Goal: Task Accomplishment & Management: Complete application form

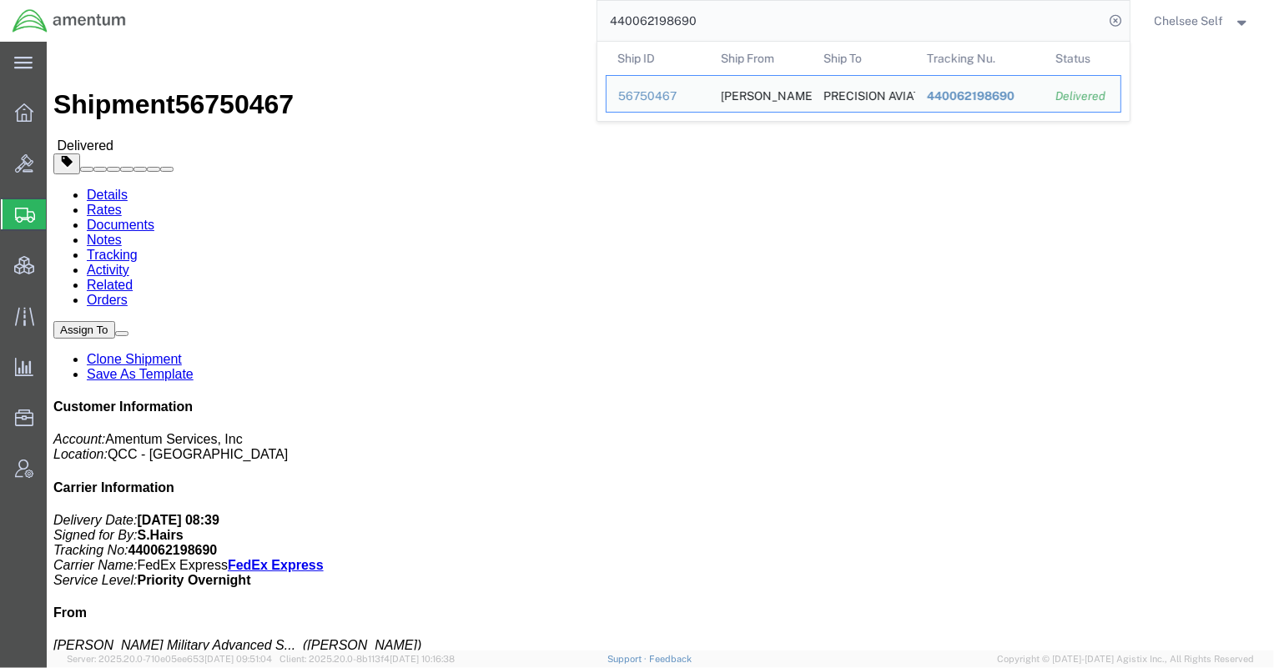
click at [0, 0] on span "Create Shipment" at bounding box center [0, 0] width 0 height 0
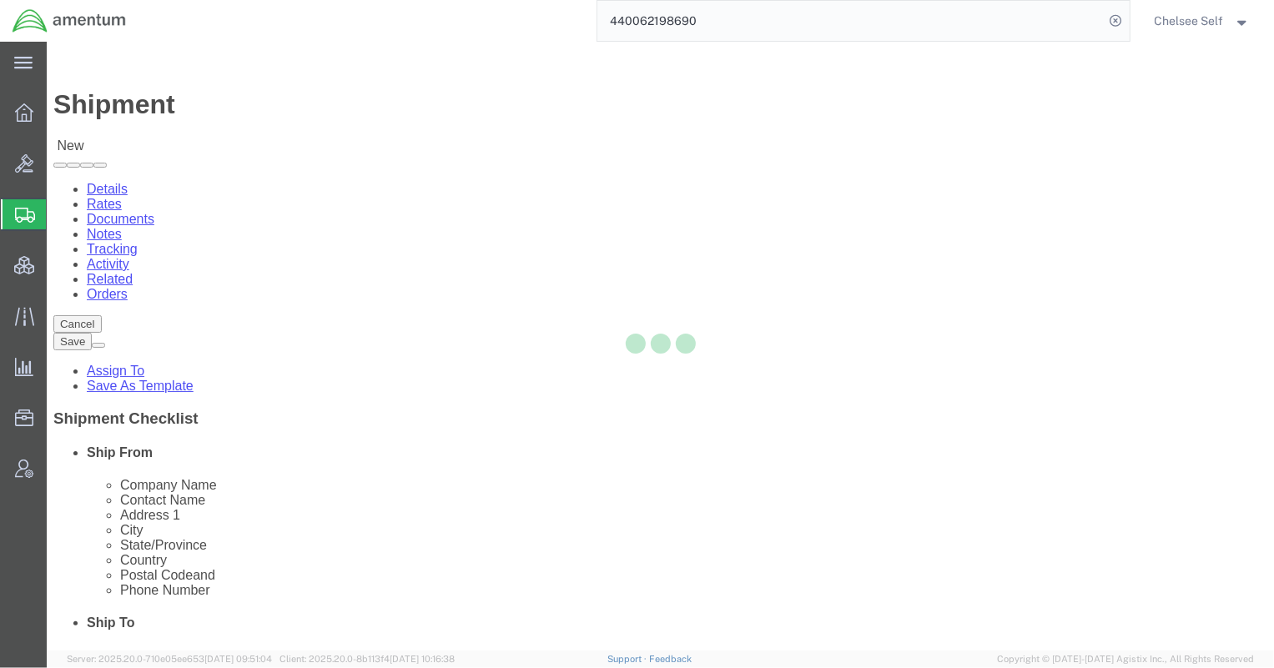
select select
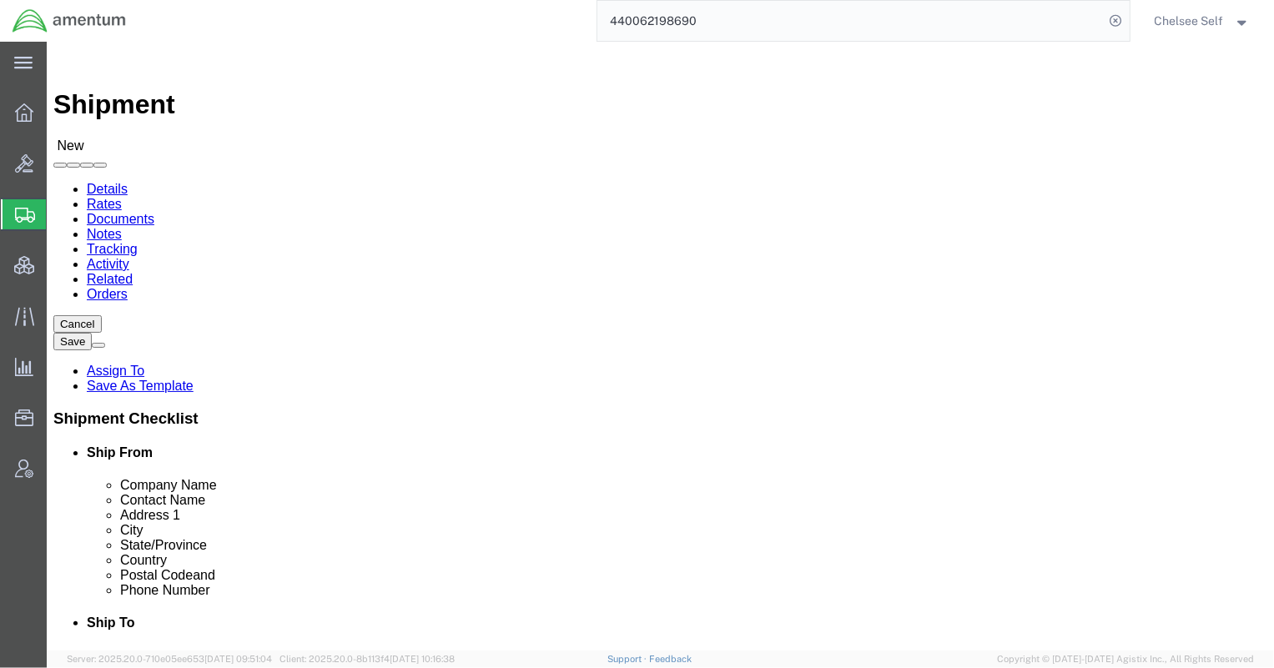
click input "text"
type input "Amentum Services, Inc"
type input "[PERSON_NAME]"
click input "text"
type input "3"
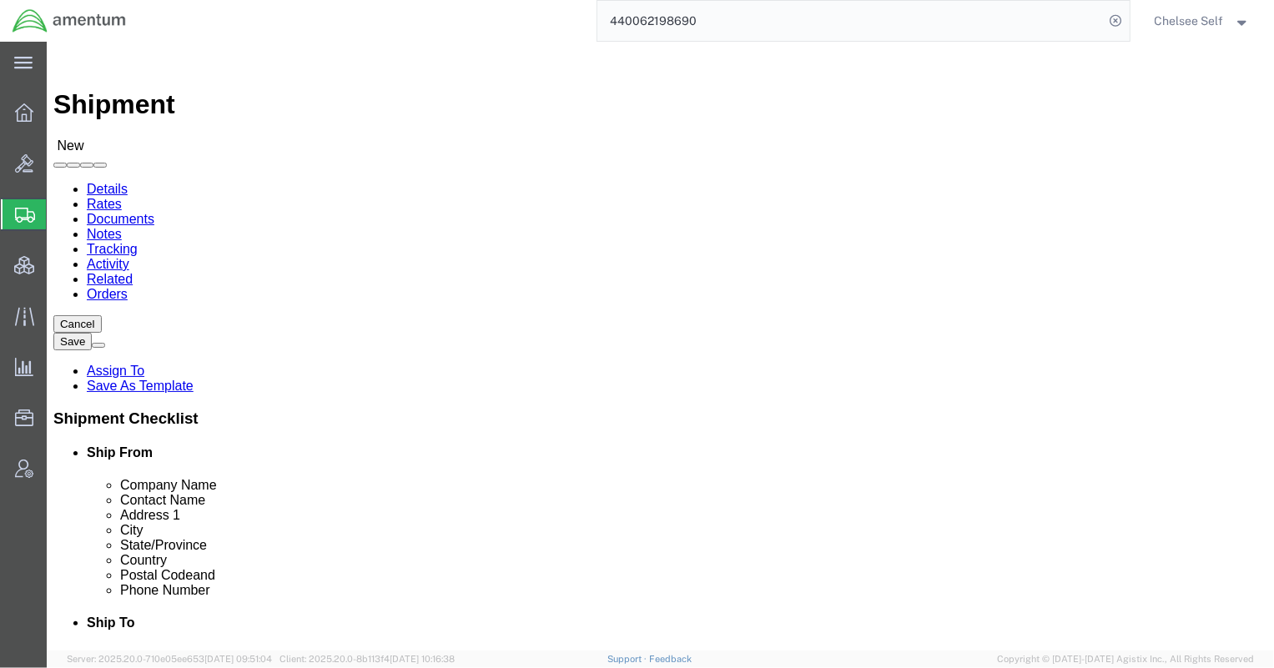
type input "5"
click input "text"
click input "[STREET_ADDRESS][PERSON_NAME]"
type input "[STREET_ADDRESS][PERSON_NAME]"
click input "text"
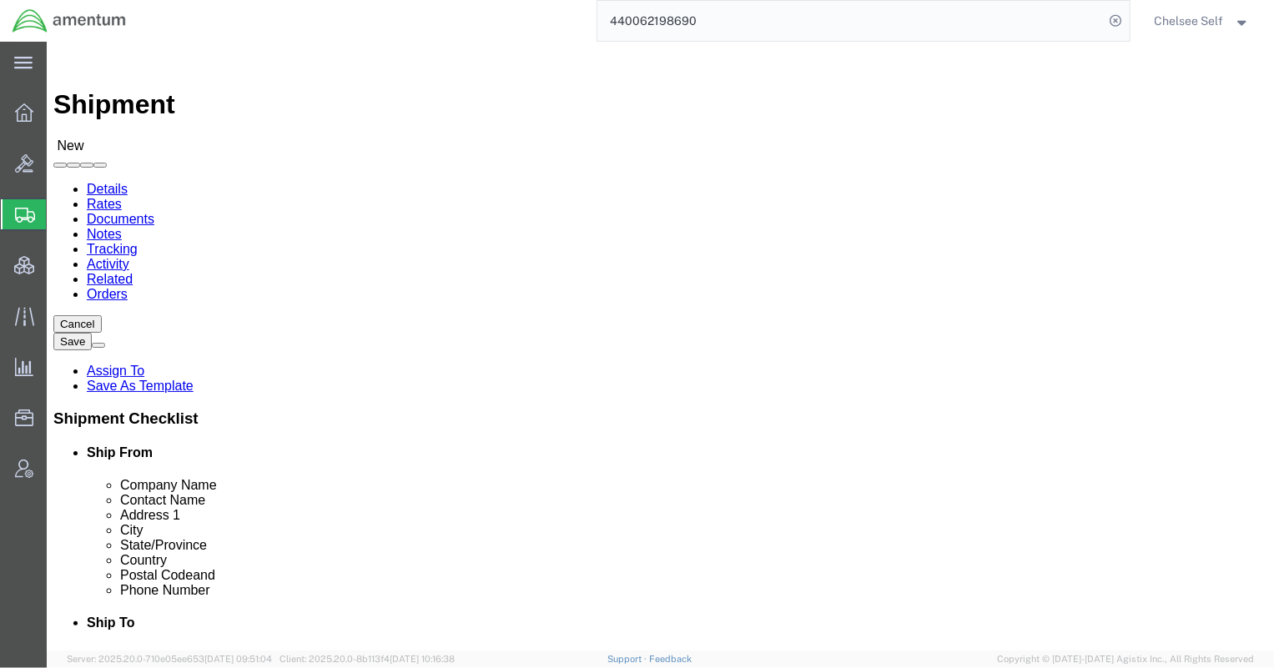
type input "Suite 200"
type input "[GEOGRAPHIC_DATA]"
type input "m"
type input "[PERSON_NAME]"
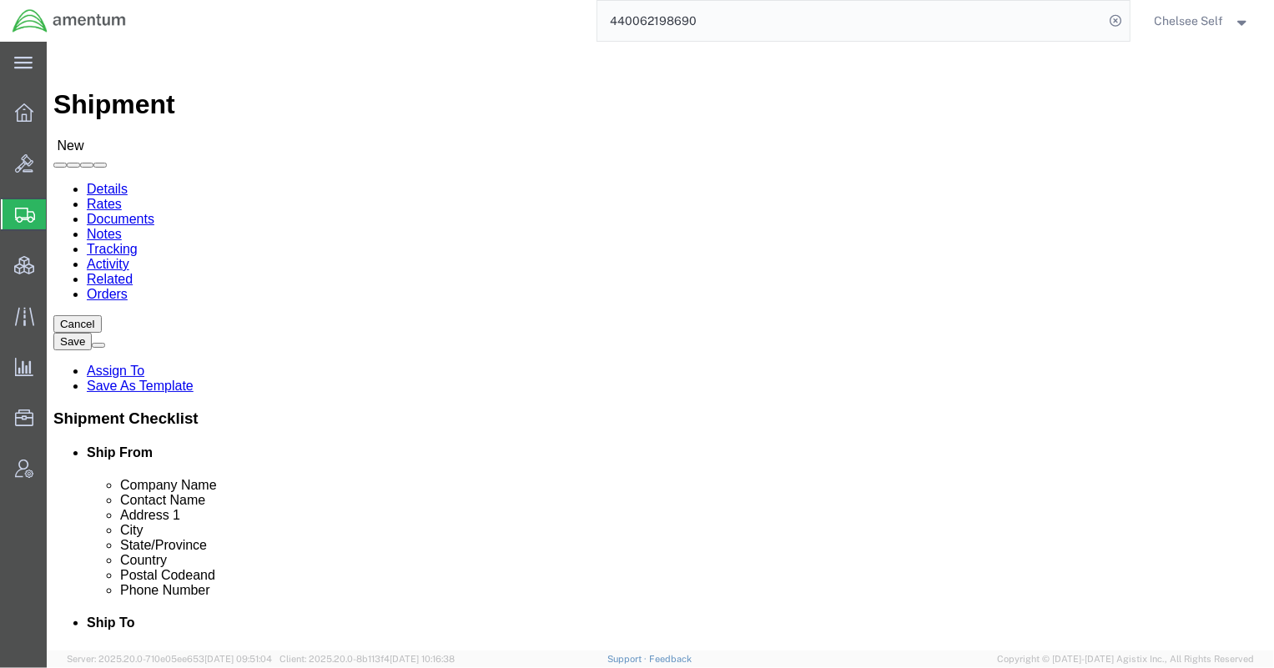
click input "text"
type input "20876"
click input "text"
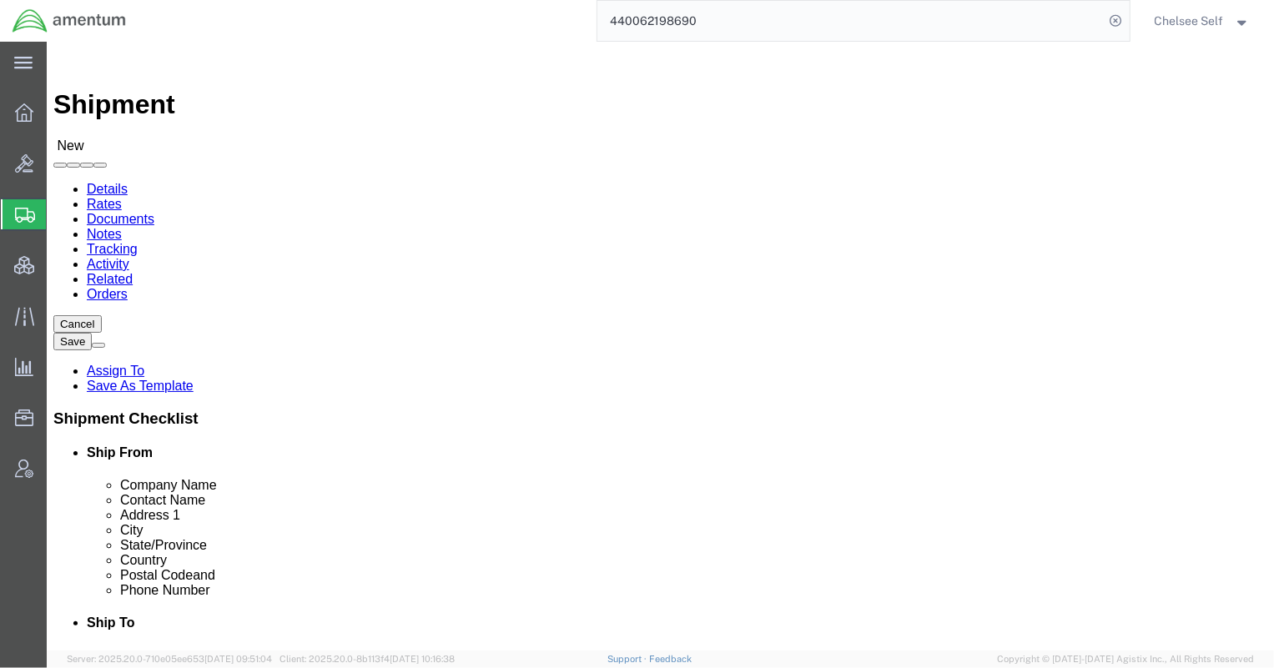
type input "[PHONE_NUMBER]"
click input "text"
type input "[PERSON_NAME][EMAIL_ADDRESS][PERSON_NAME][DOMAIN_NAME]"
click input "text"
type input "Intel"
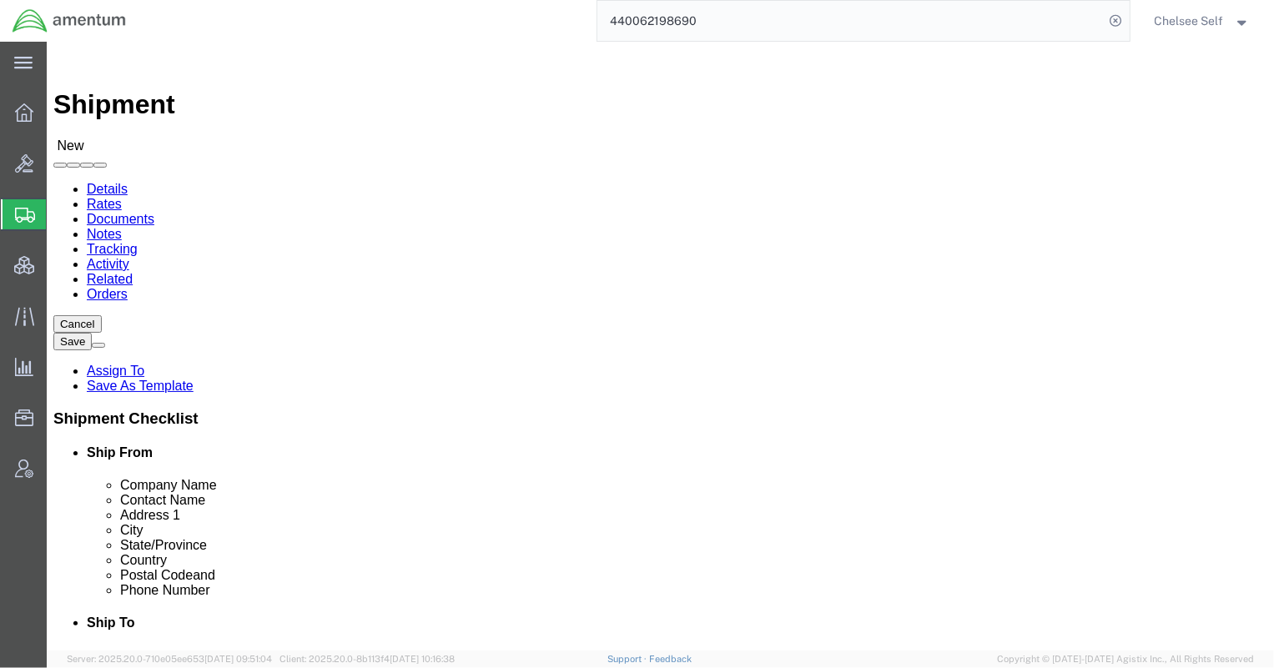
type input "[PERSON_NAME]"
type input "[STREET_ADDRESS]"
type input "[GEOGRAPHIC_DATA]"
type input "m"
type input "ma"
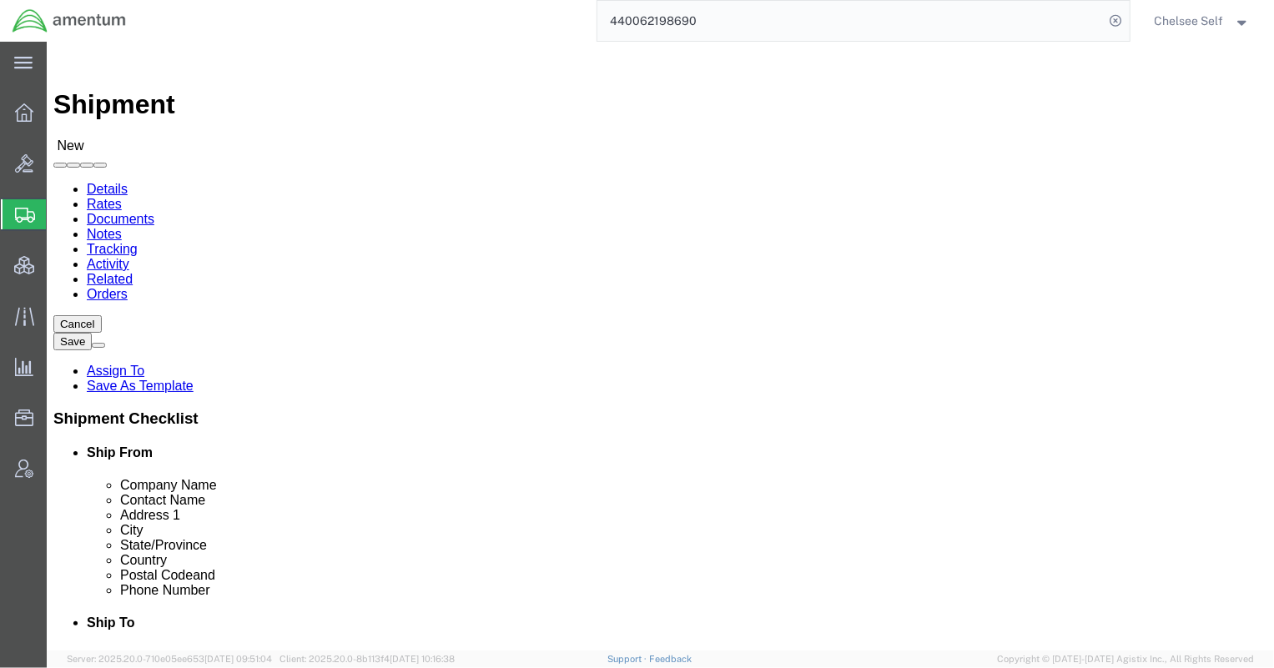
type input "ma"
click input "Postal Code"
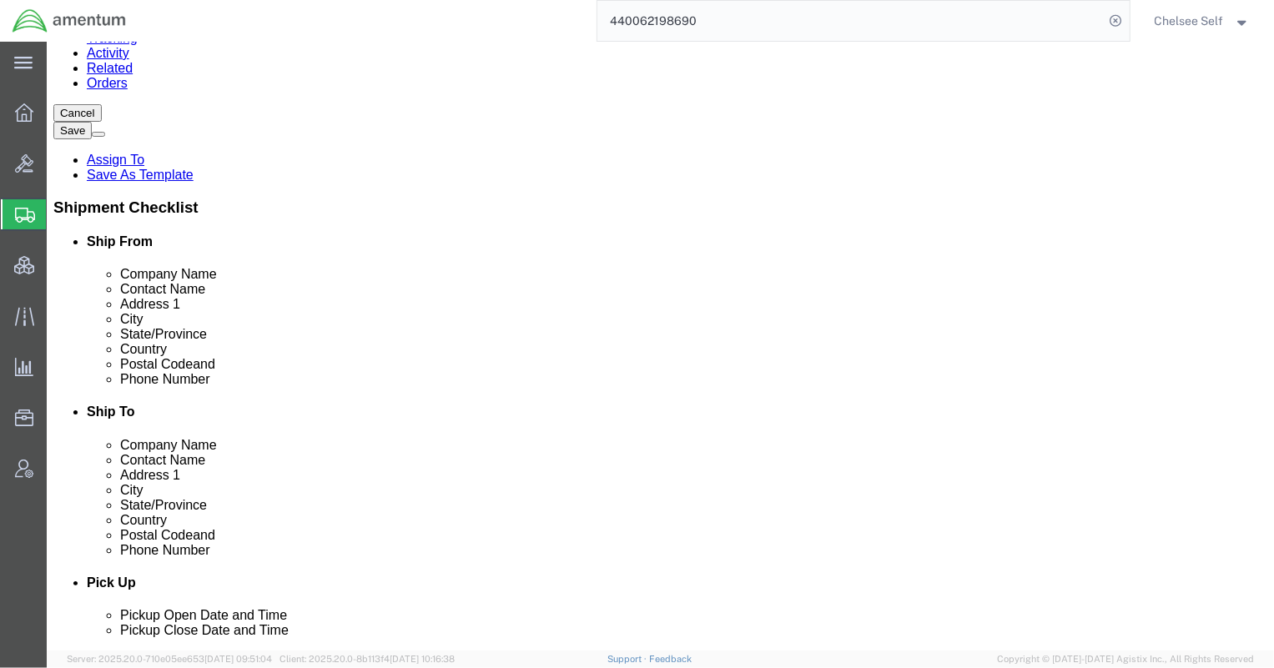
scroll to position [176, 0]
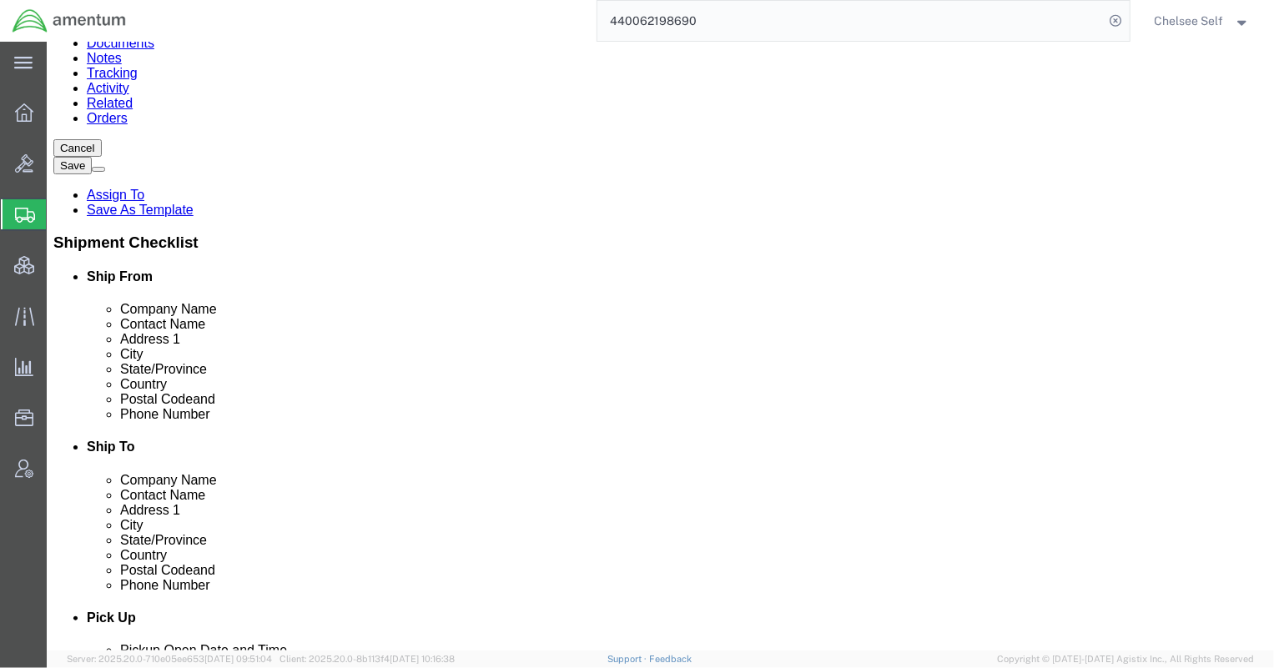
type input "01719"
click input "text"
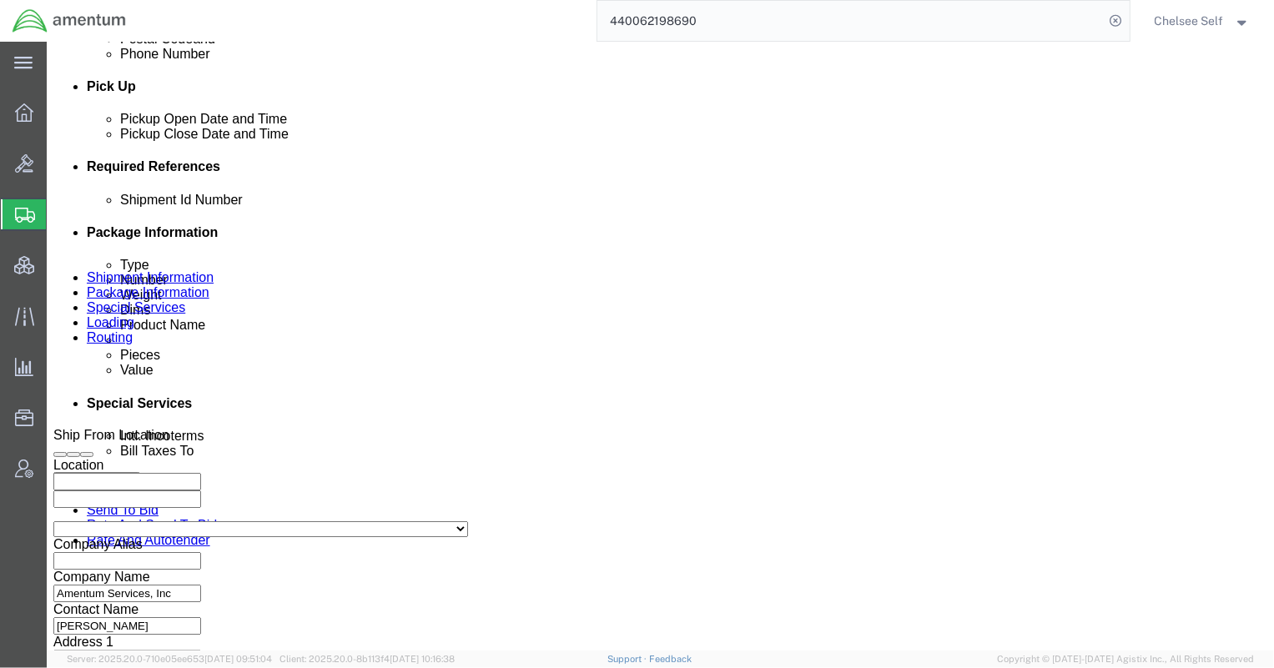
scroll to position [884, 0]
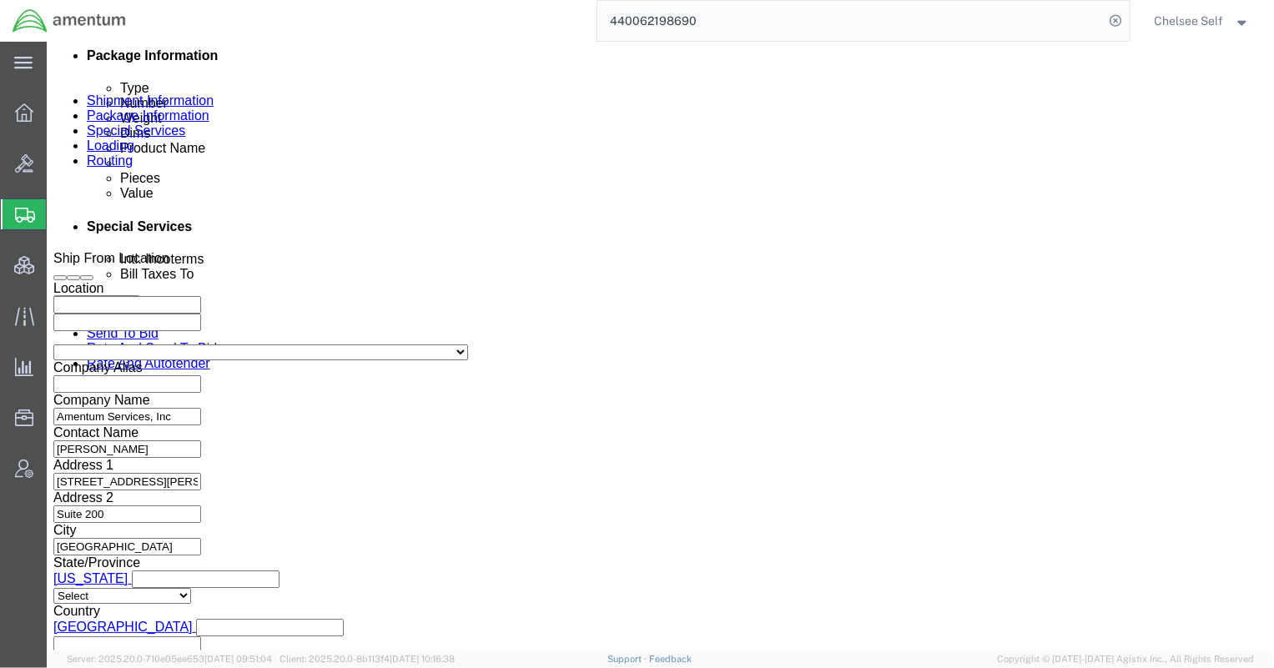
type input "3019443129"
click div "[DATE] 3:00 PM"
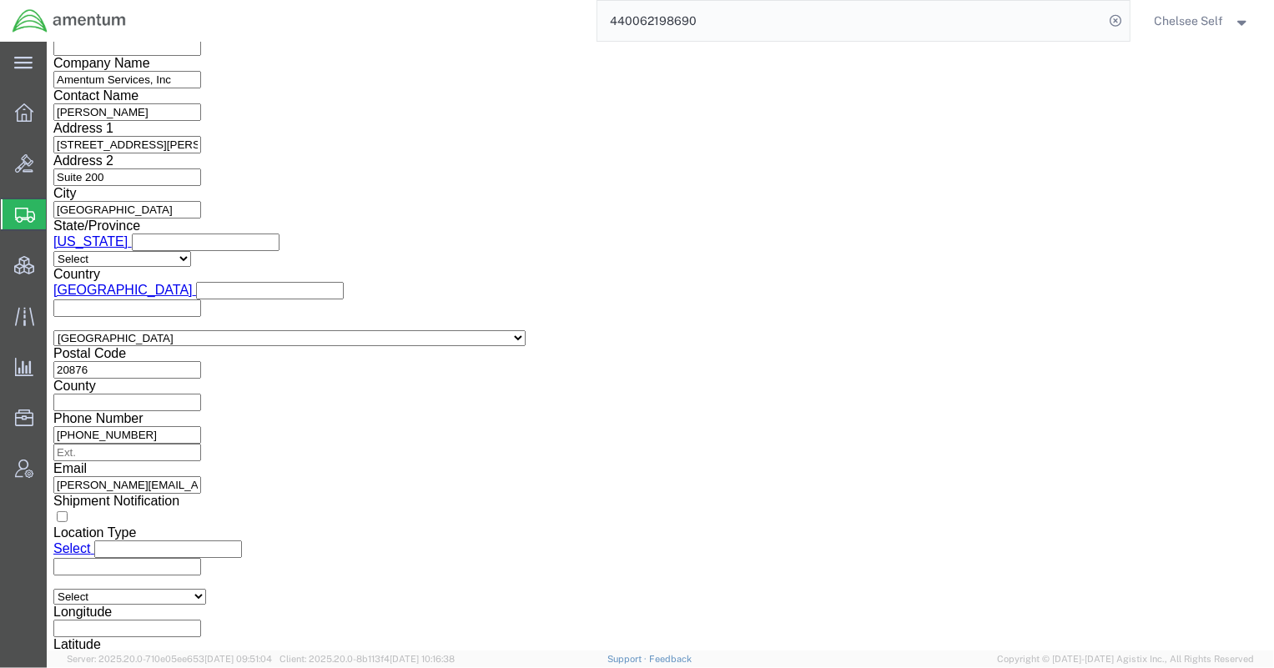
click div
click icon
click input "text"
click td "3"
click input "text"
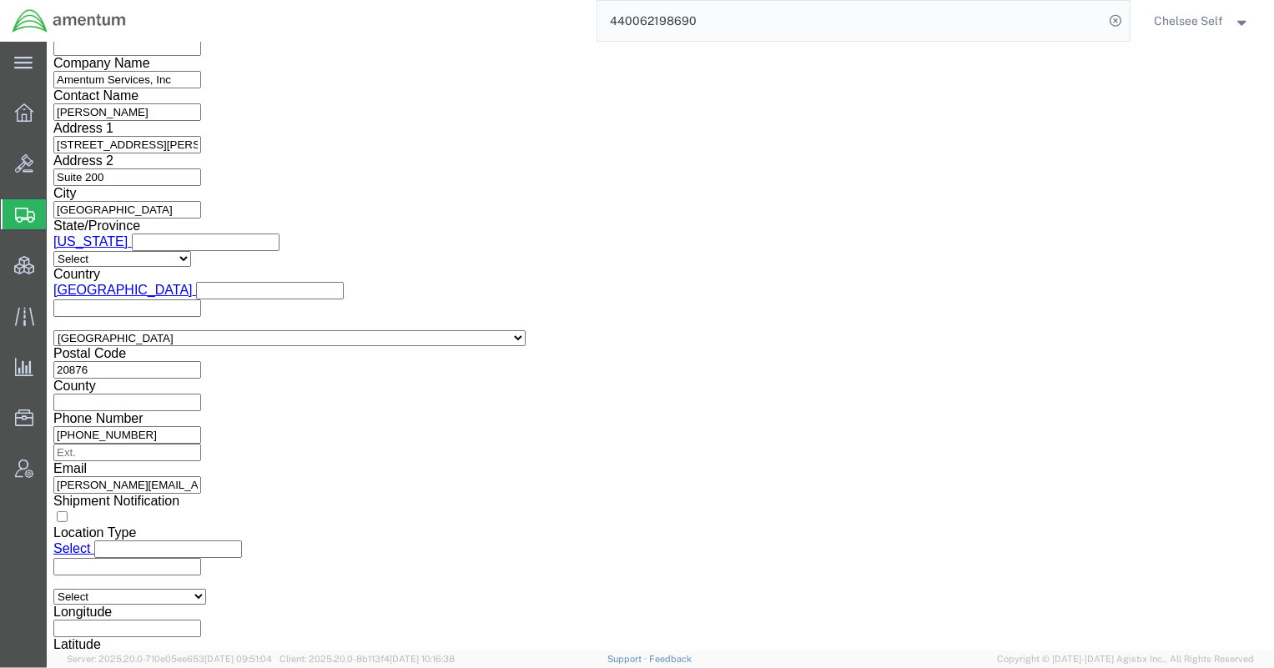
click div "Vehicle Select Size Select Container Number Owner Select Shipper Vessel"
click input "text"
click td "6"
click div "Vehicle Select Size Select Container Number Owner Select Shipper Vessel"
click input "text"
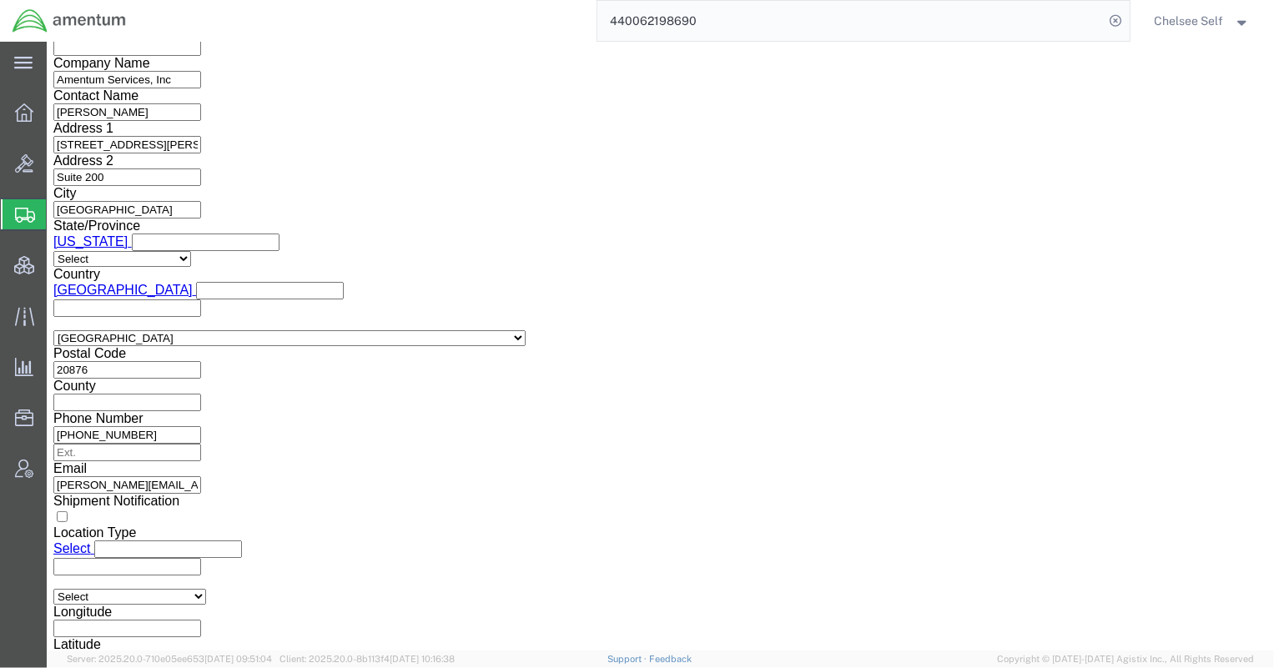
type input "1"
click input "1"
type input "1:00 PM"
click input "text"
type input "4:00 PM"
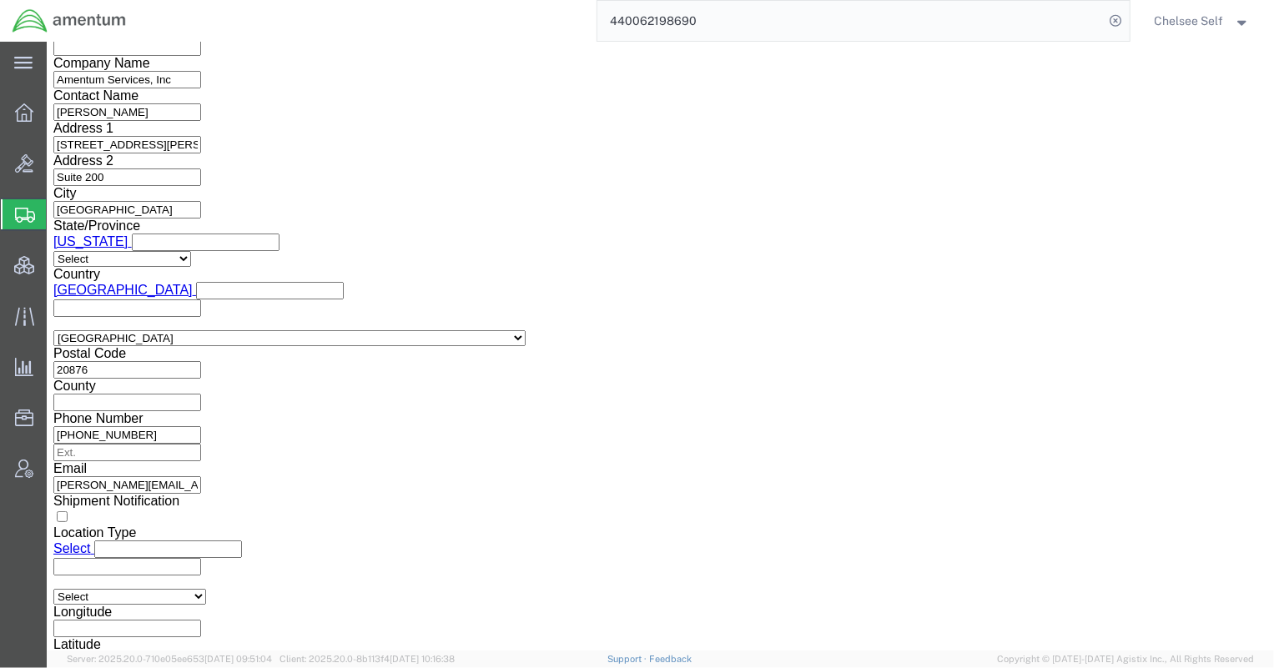
click div "Shipment New Details Rates Documents Notes Tracking Activity Related Orders Can…"
click button "Continue"
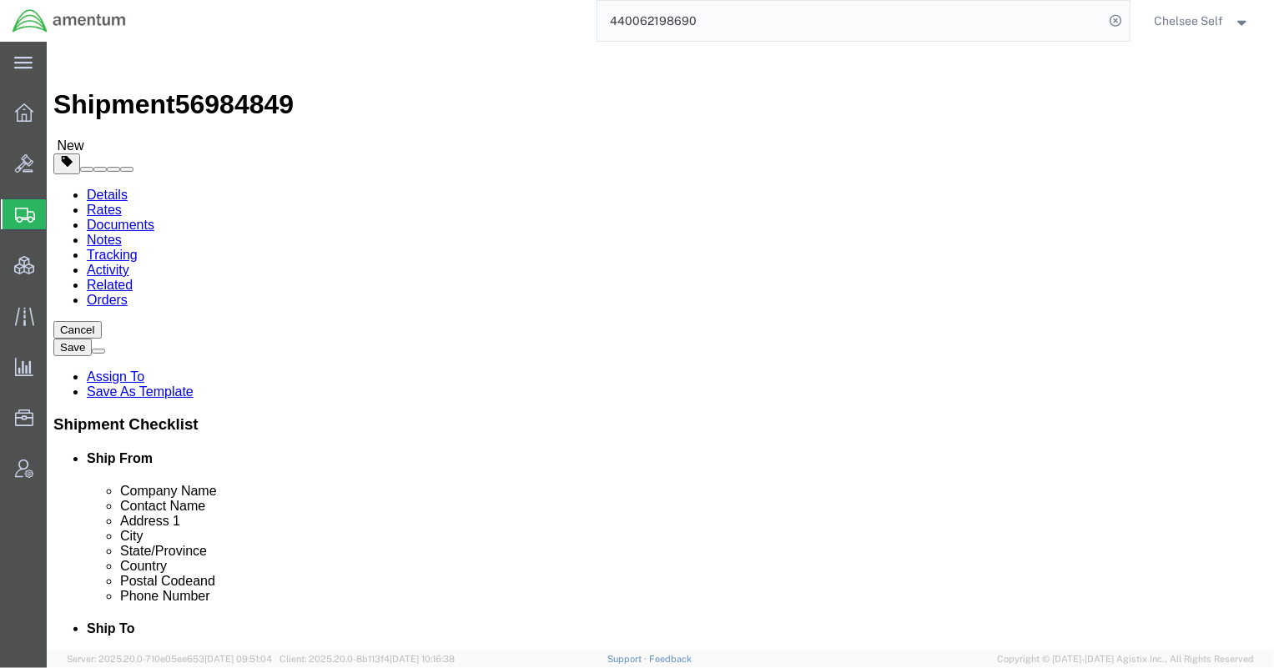
click select "Select BCK Boxes Bale(s) Basket(s) Bolt(s) Bottle(s) Buckets Bulk Bundle(s) Can…"
select select "ENV"
click select "Select BCK Boxes Bale(s) Basket(s) Bolt(s) Bottle(s) Buckets Bulk Bundle(s) Can…"
type input "9.50"
type input "12.50"
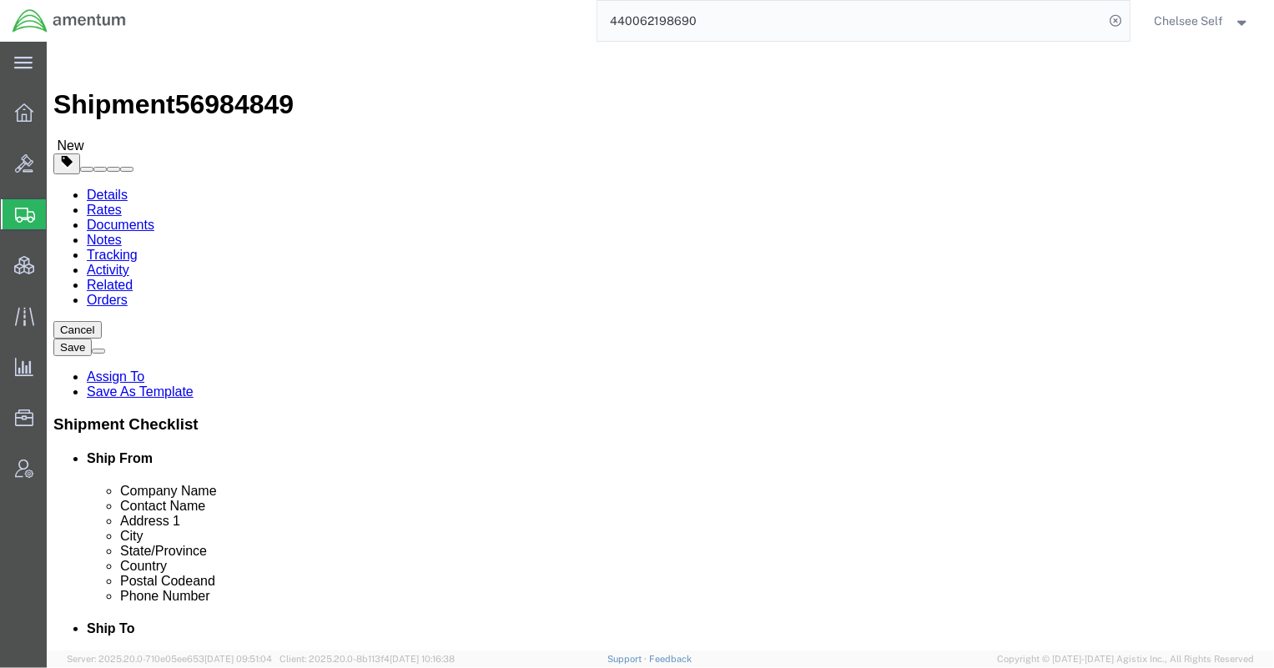
type input "0.25"
type input "1"
click link "Add Content"
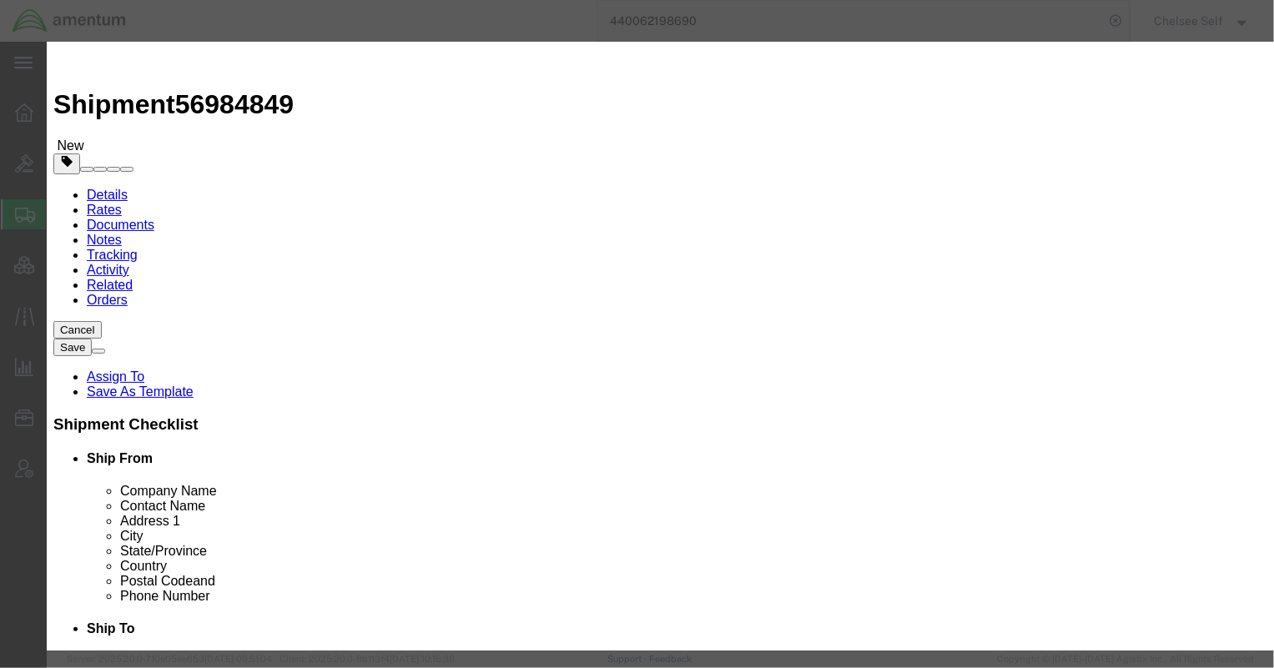
click input "text"
type input "d"
type input "Document"
select select
type input "1"
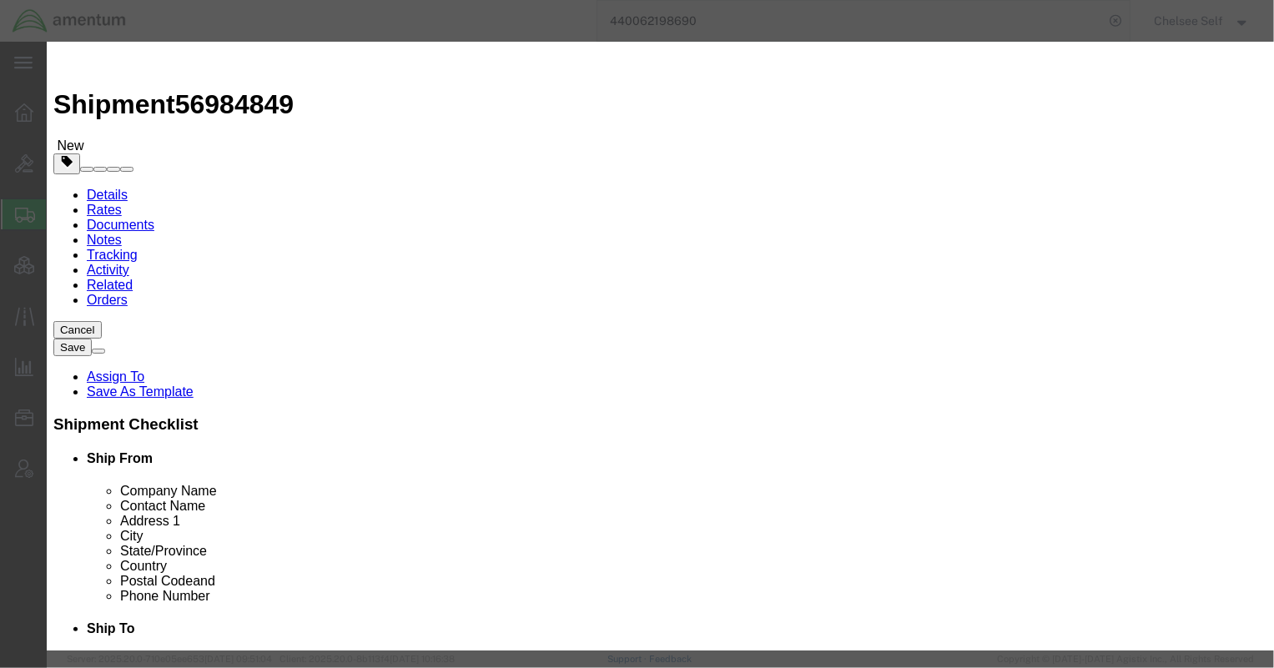
select select
type input "AIRCRAFT DOCUMENTS"
type textarea "AIRCRAFT DOCUMENTS"
drag, startPoint x: 498, startPoint y: 125, endPoint x: 108, endPoint y: 138, distance: 390.7
click div "Add content Commodity library Product Name AIRCRAFT DOCUMENTS Document Pieces S…"
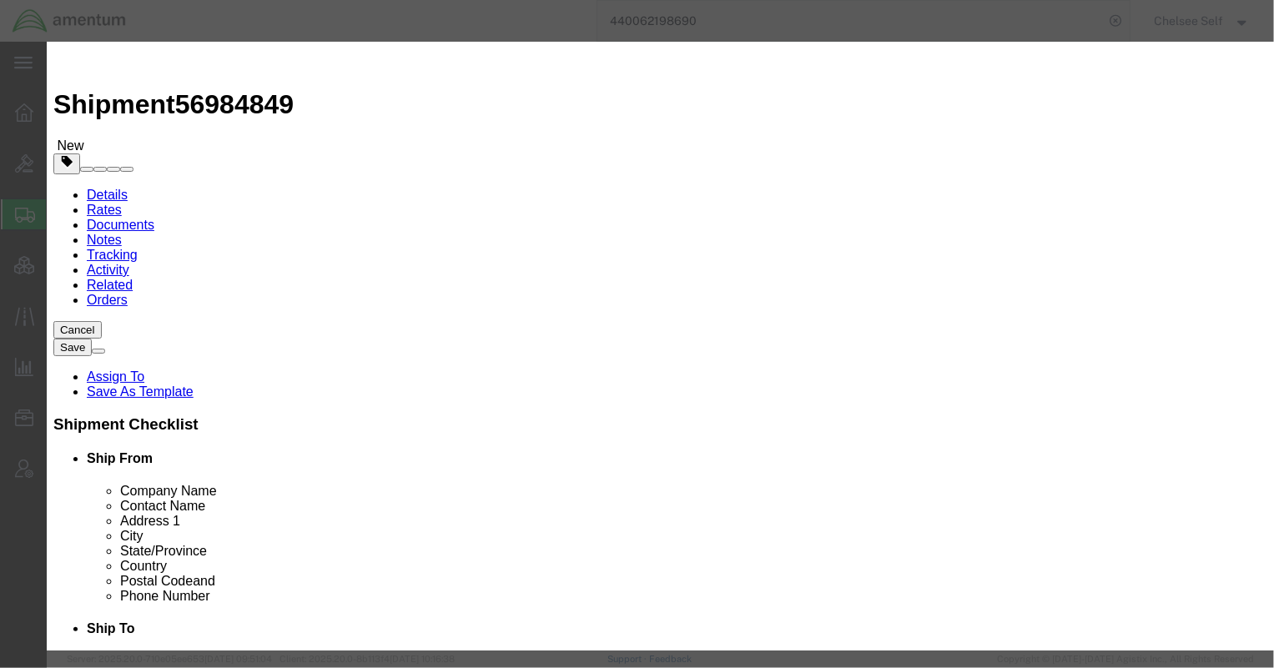
type input "documents"
click div "Commodity library Product Name documents documents Pieces Select Bag Barrels 10…"
click input "text"
type input "1"
click label "NMFC"
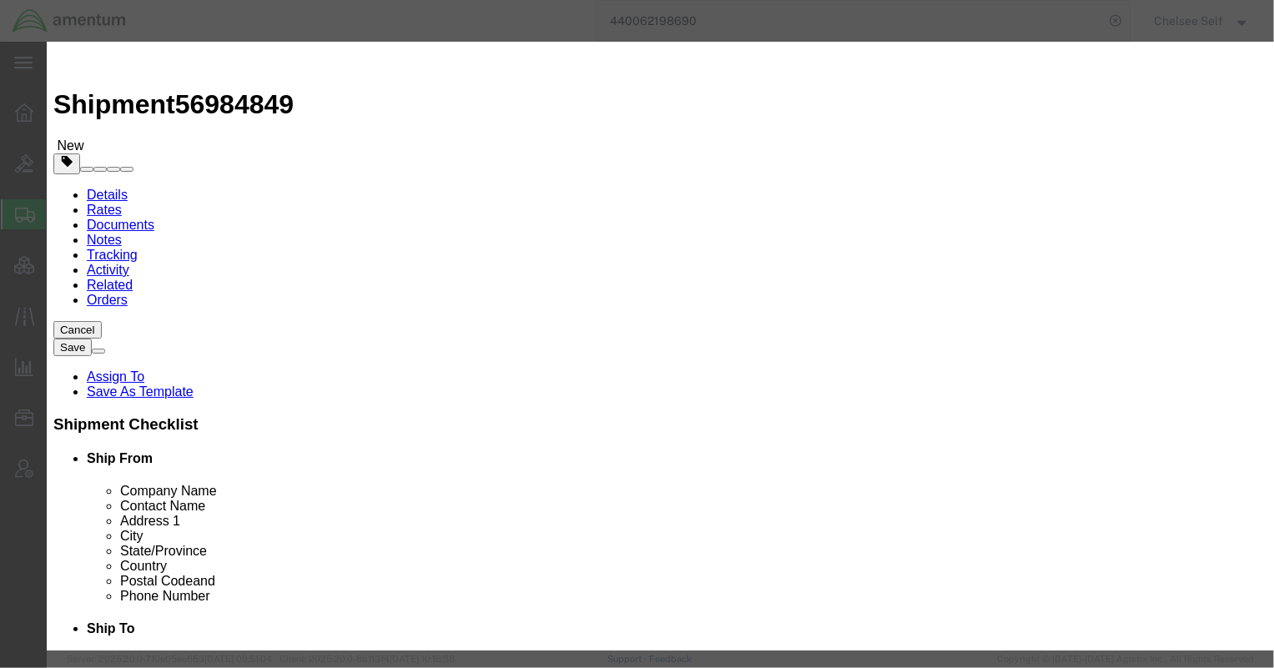
click input "1"
type input "25.00"
click button "Save & Close"
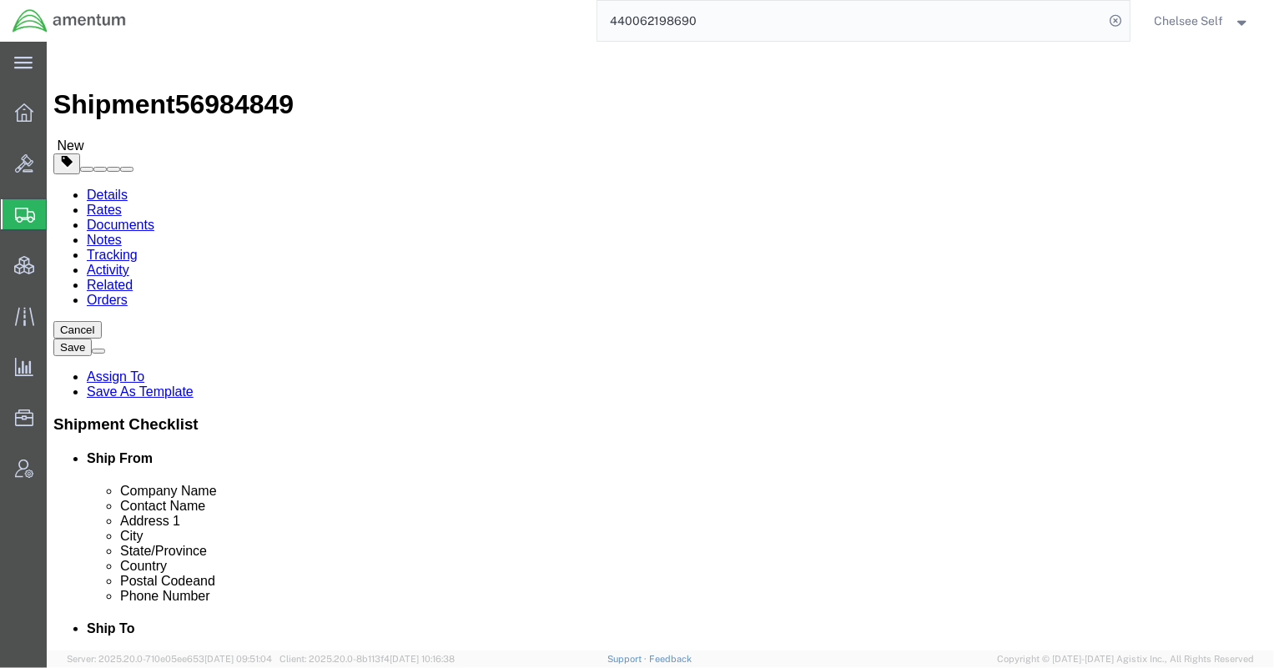
scroll to position [134, 0]
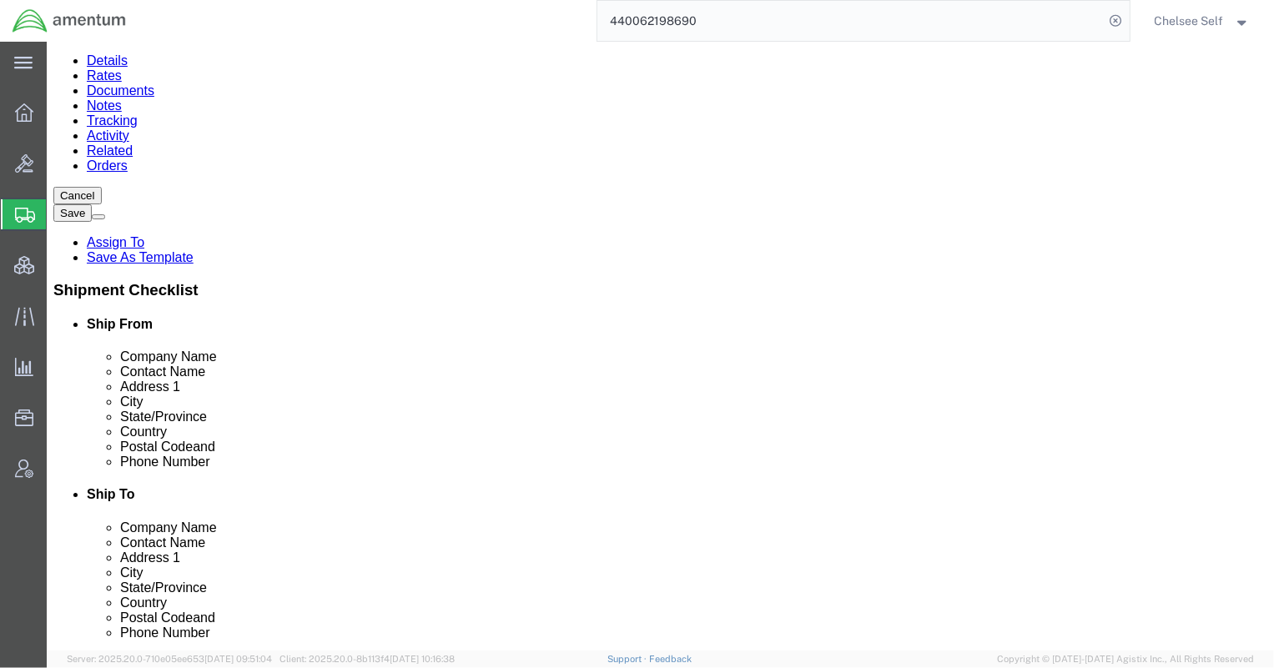
click dd "1.00 Each"
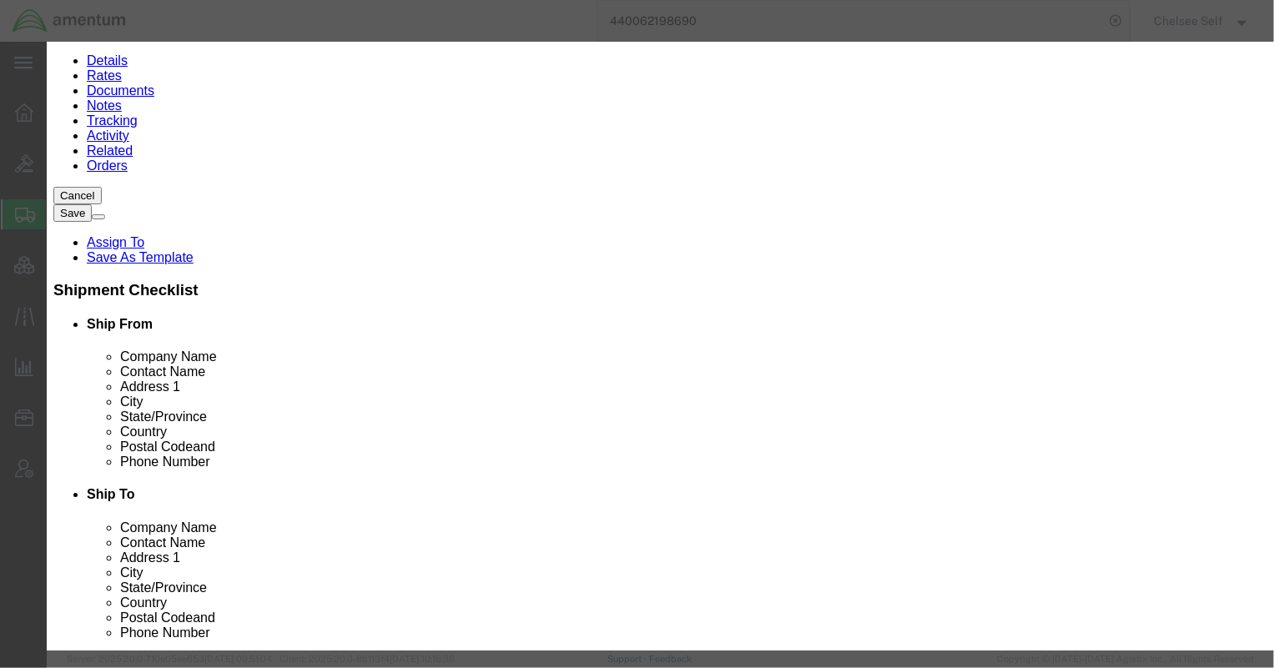
drag, startPoint x: 939, startPoint y: 133, endPoint x: 685, endPoint y: 113, distance: 255.2
click div "Commodity library Product Name documents Pieces 1.00 Select Bag Barrels 100Boar…"
click button "Save & Close"
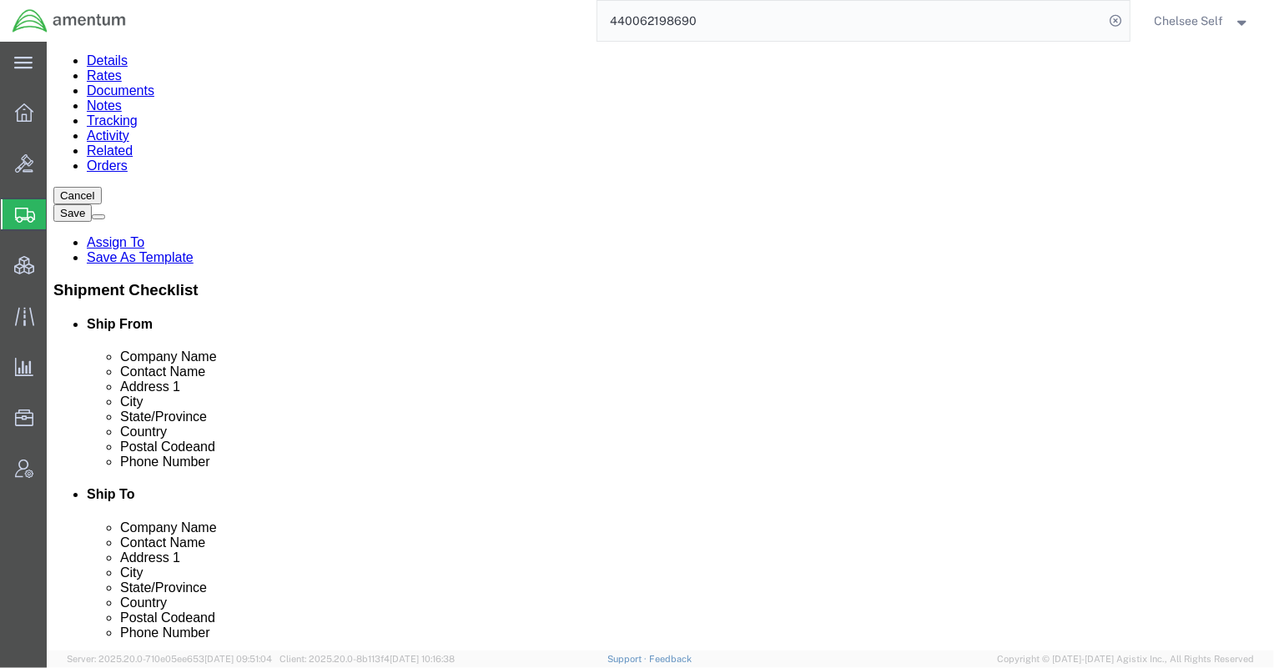
scroll to position [0, 0]
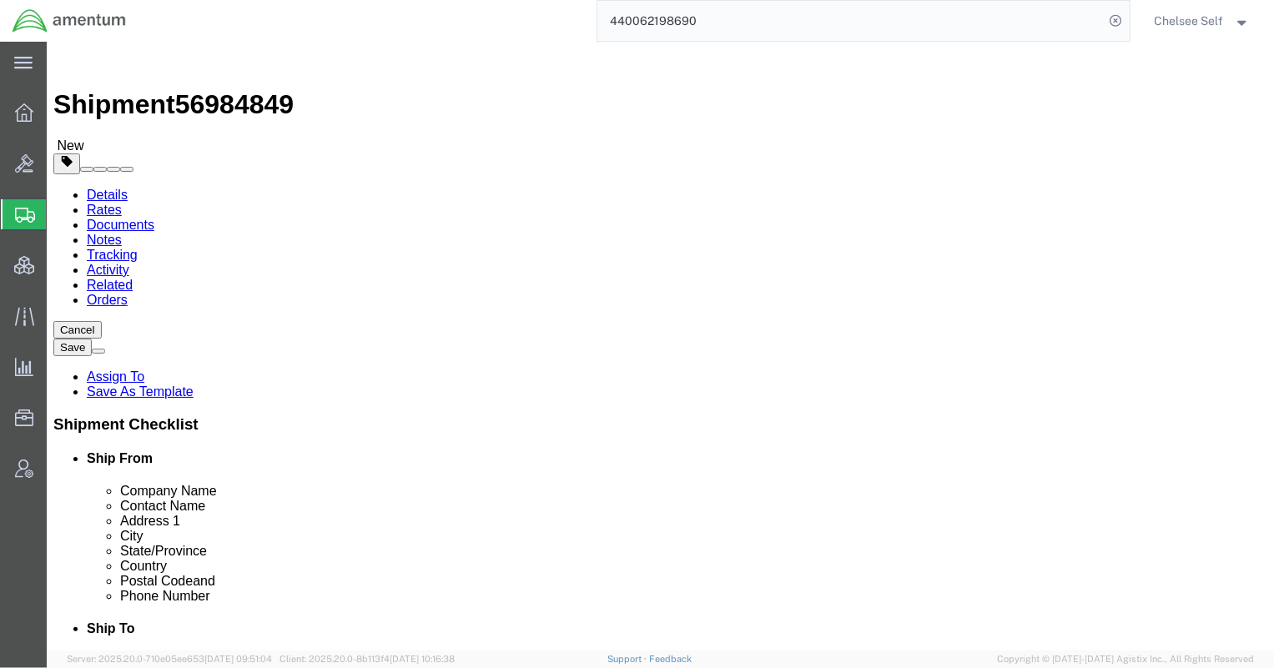
click icon
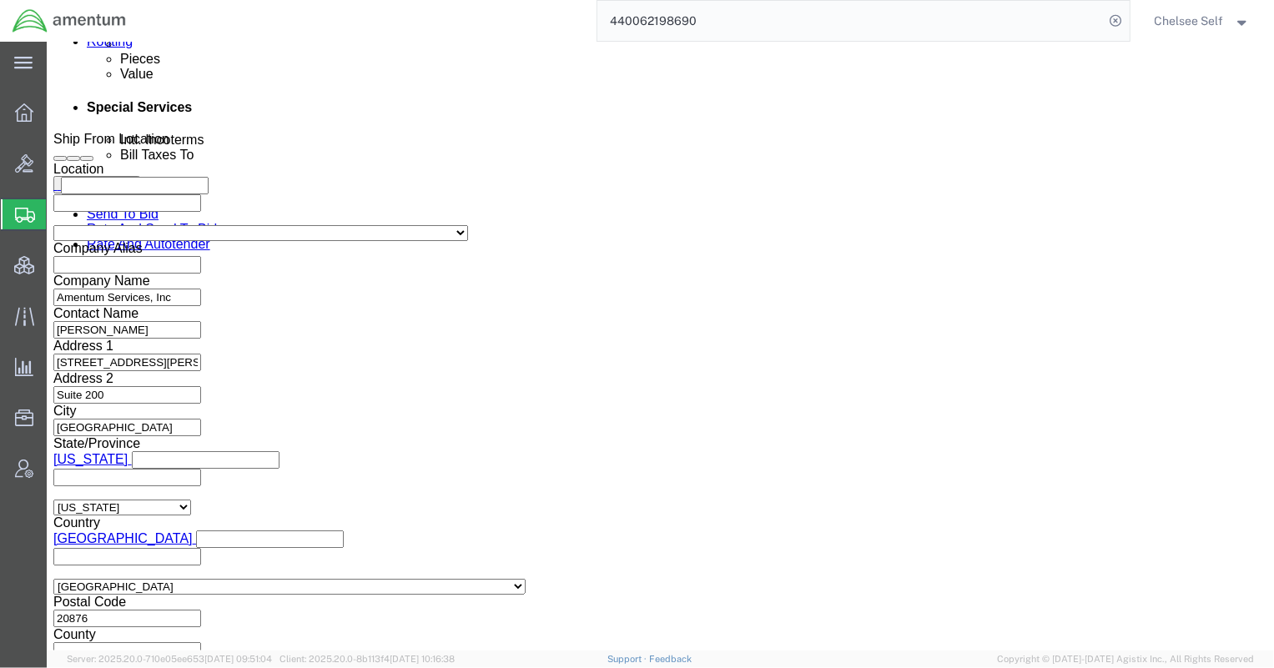
scroll to position [1061, 0]
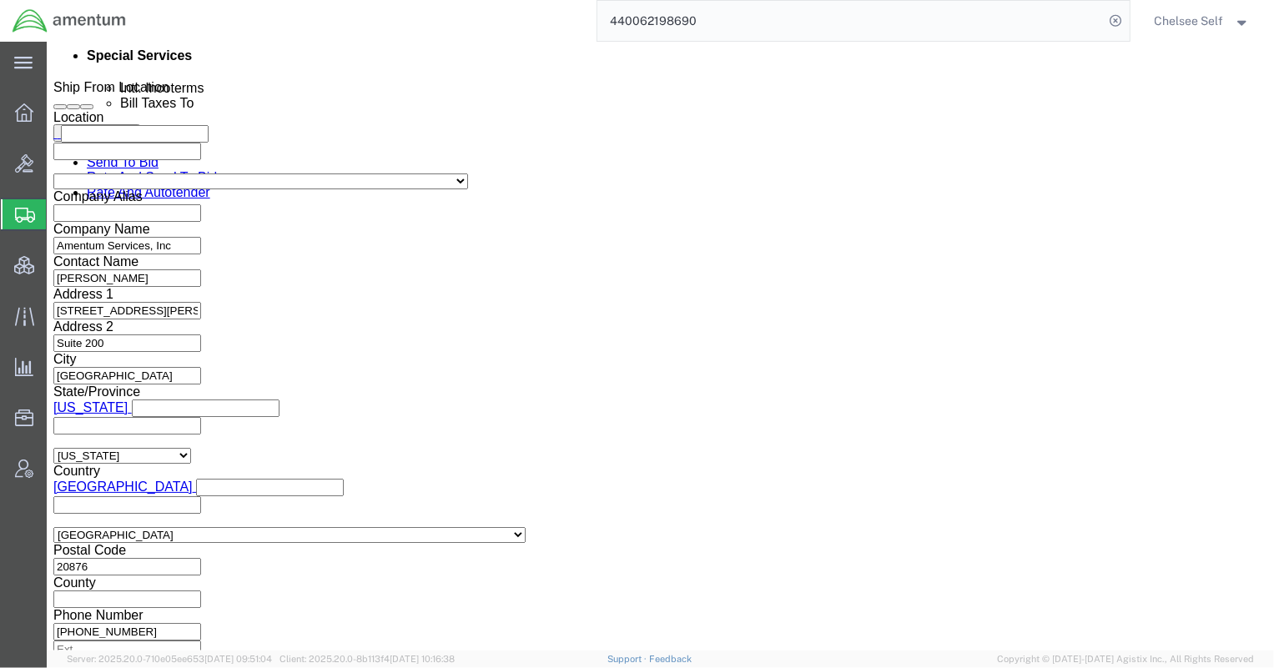
click input "text"
type input "56984849"
click select "Select Account Type Activity ID Airline Appointment Number ASN Batch Request # …"
select select "PROJNUM"
click select "Select Account Type Activity ID Airline Appointment Number ASN Batch Request # …"
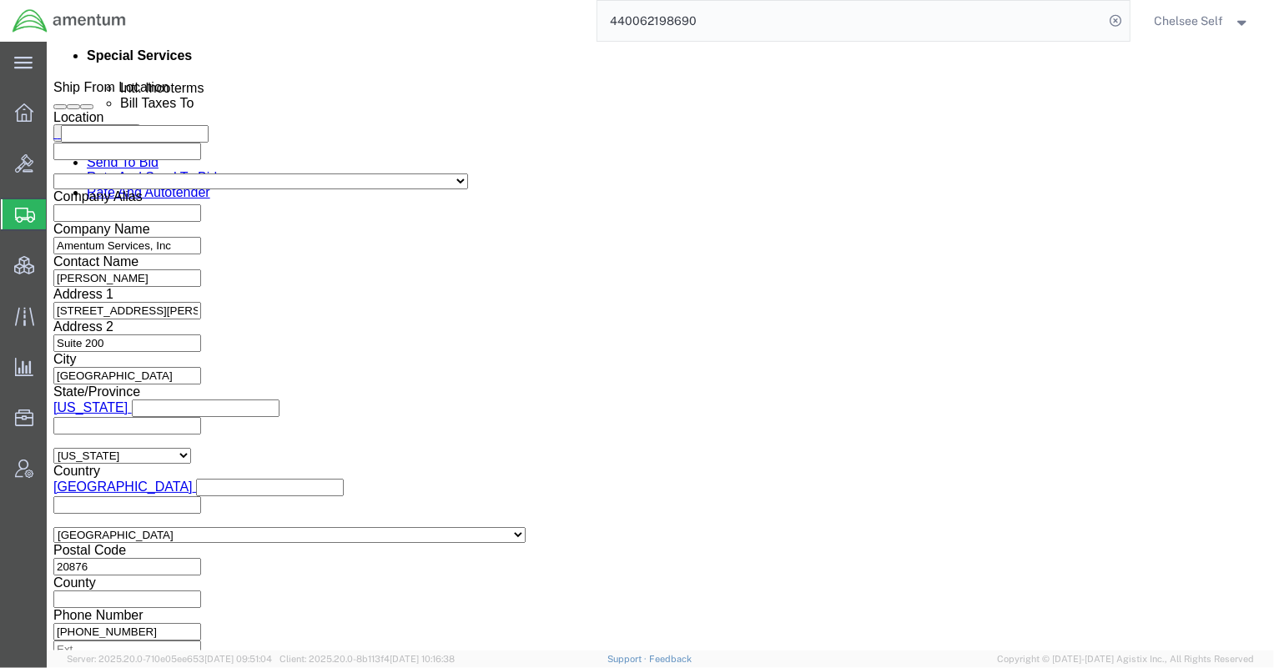
click input "text"
type input "4729.GANANX.BF.0000.ASTM.NLBRO"
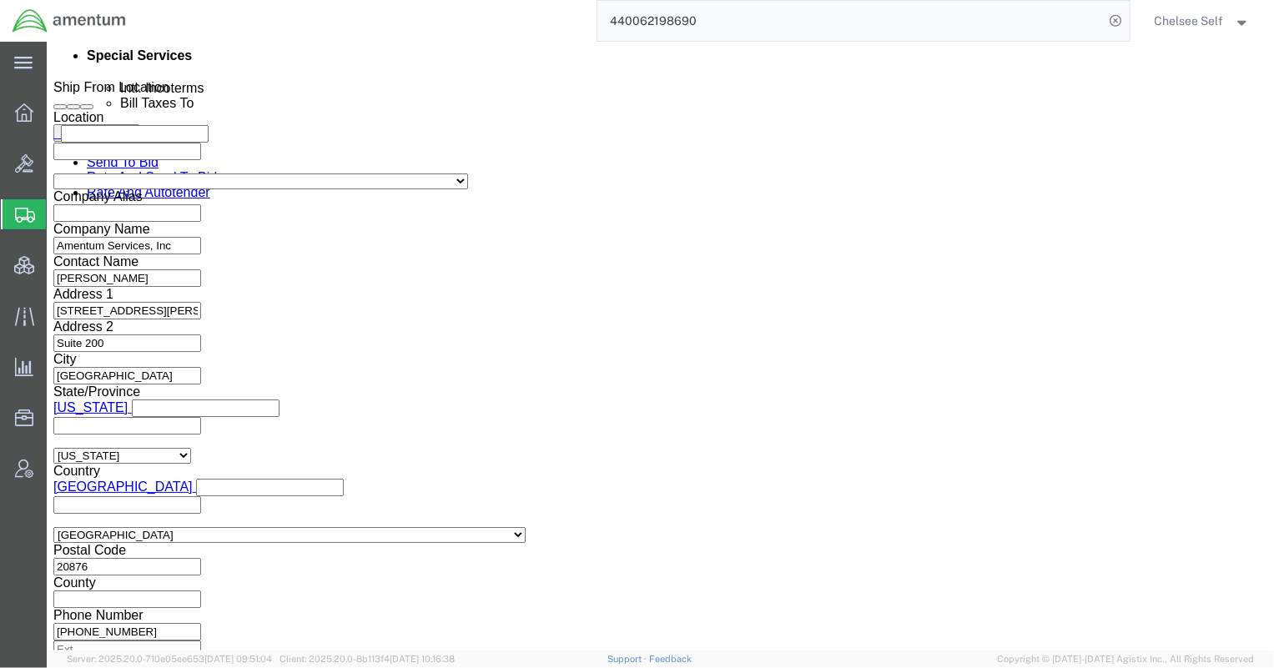
click select "Select Account Type Activity ID Airline Appointment Number ASN Batch Request # …"
select select "ACTYP"
click select "Select Account Type Activity ID Airline Appointment Number ASN Batch Request # …"
click input "text"
type input "5"
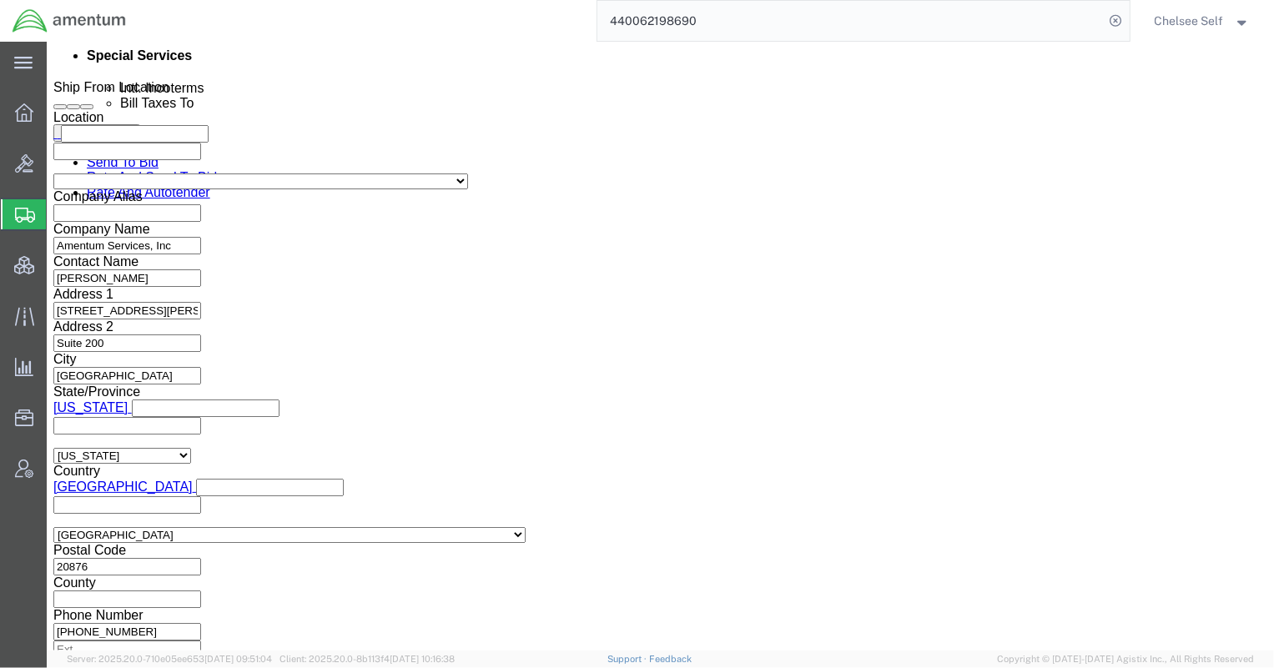
click select "Select Account Type Activity ID Airline Appointment Number ASN Batch Request # …"
click div "Mode Select Air Less than Truckload Multi-Leg Ocean Freight Rail Small Parcel T…"
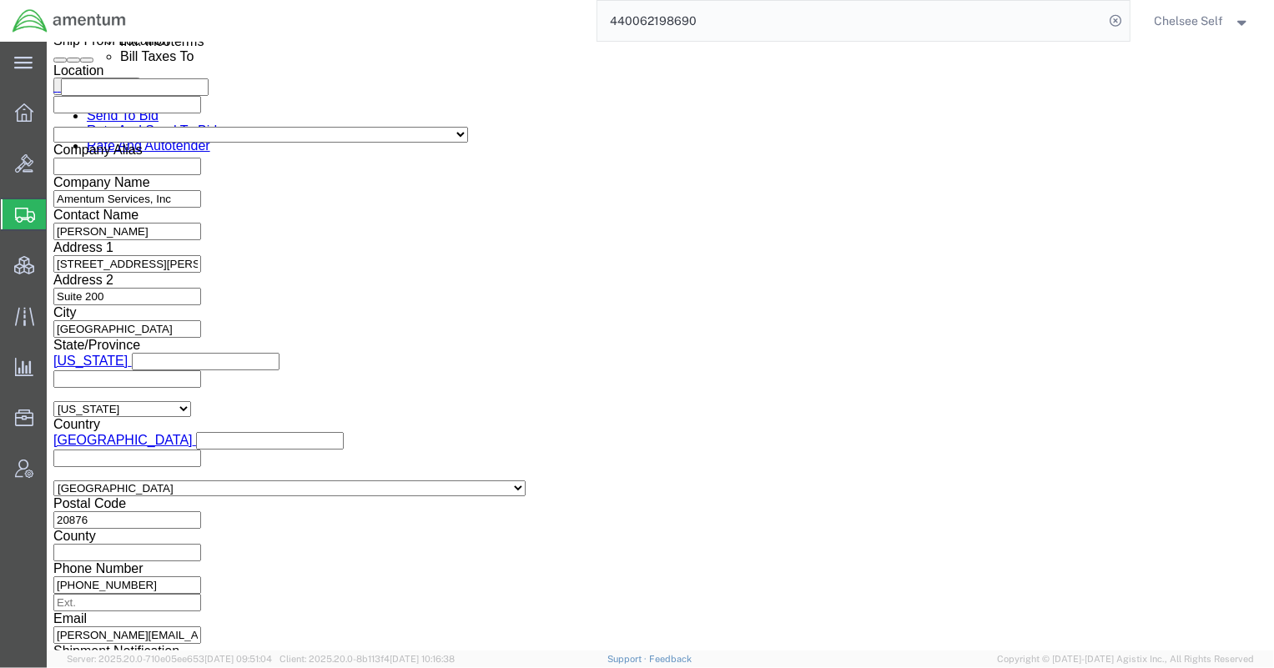
scroll to position [1134, 0]
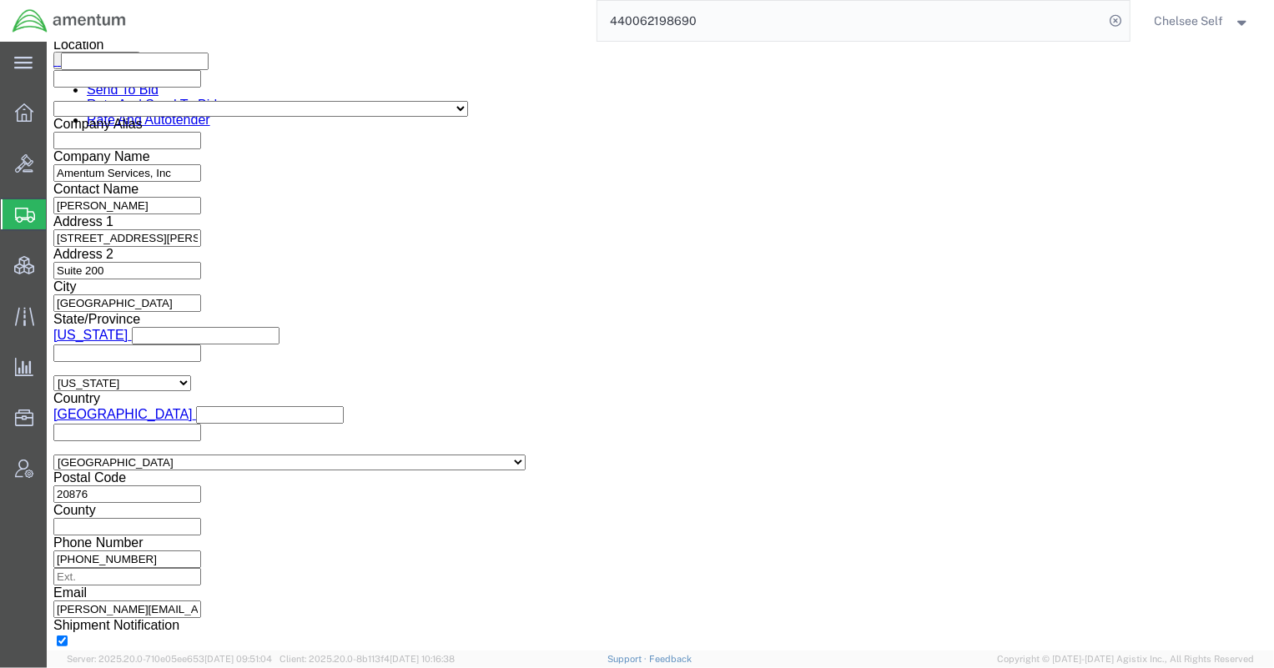
click button "Rate Shipment"
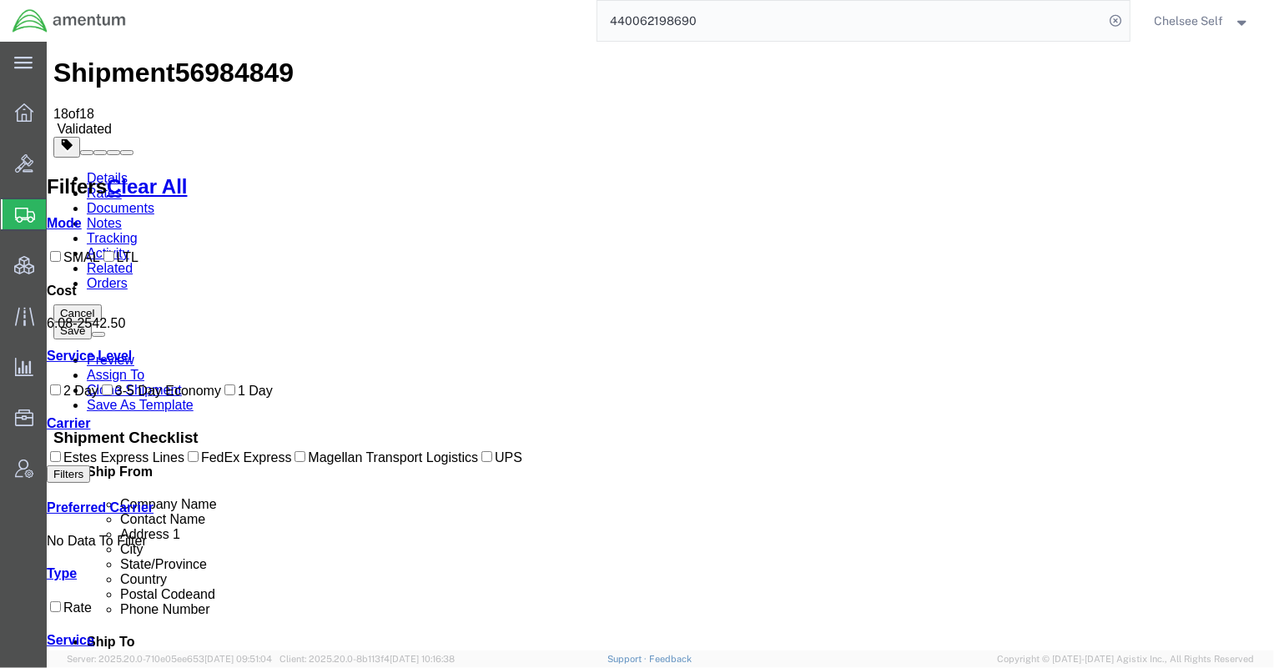
scroll to position [0, 0]
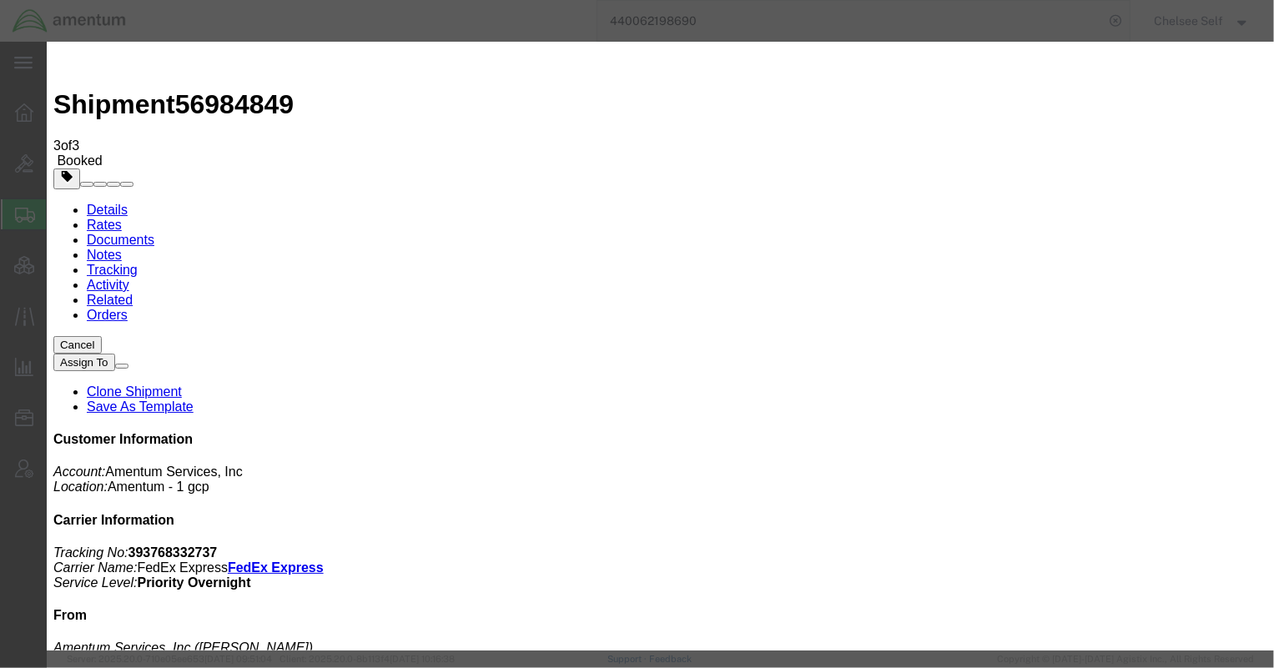
type input "[PERSON_NAME][EMAIL_ADDRESS][PERSON_NAME][DOMAIN_NAME]"
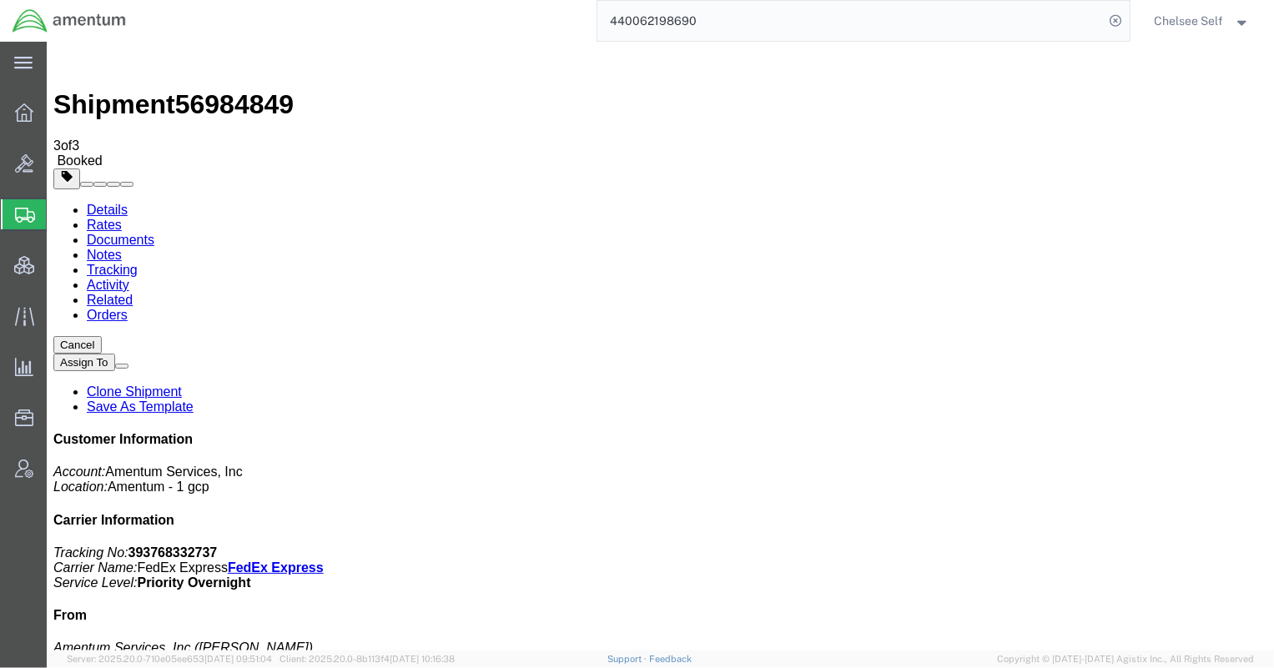
click at [113, 202] on link "Details" at bounding box center [106, 209] width 41 height 14
click link "Schedule pickup request"
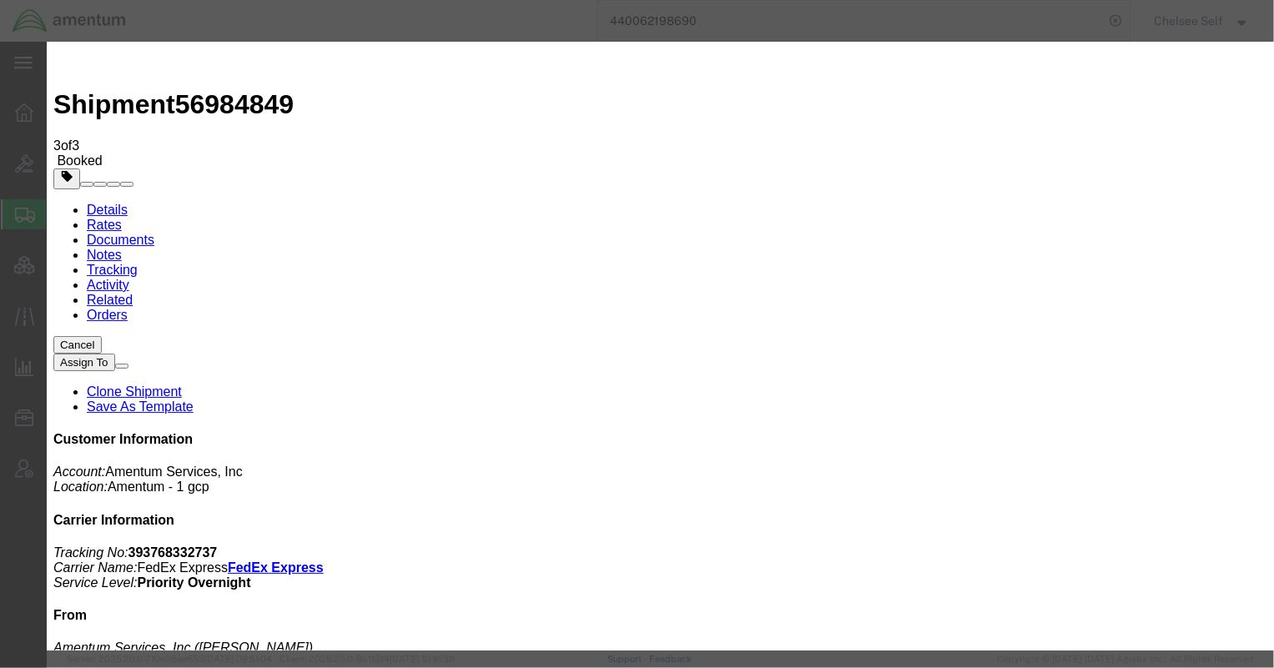
click button "Close"
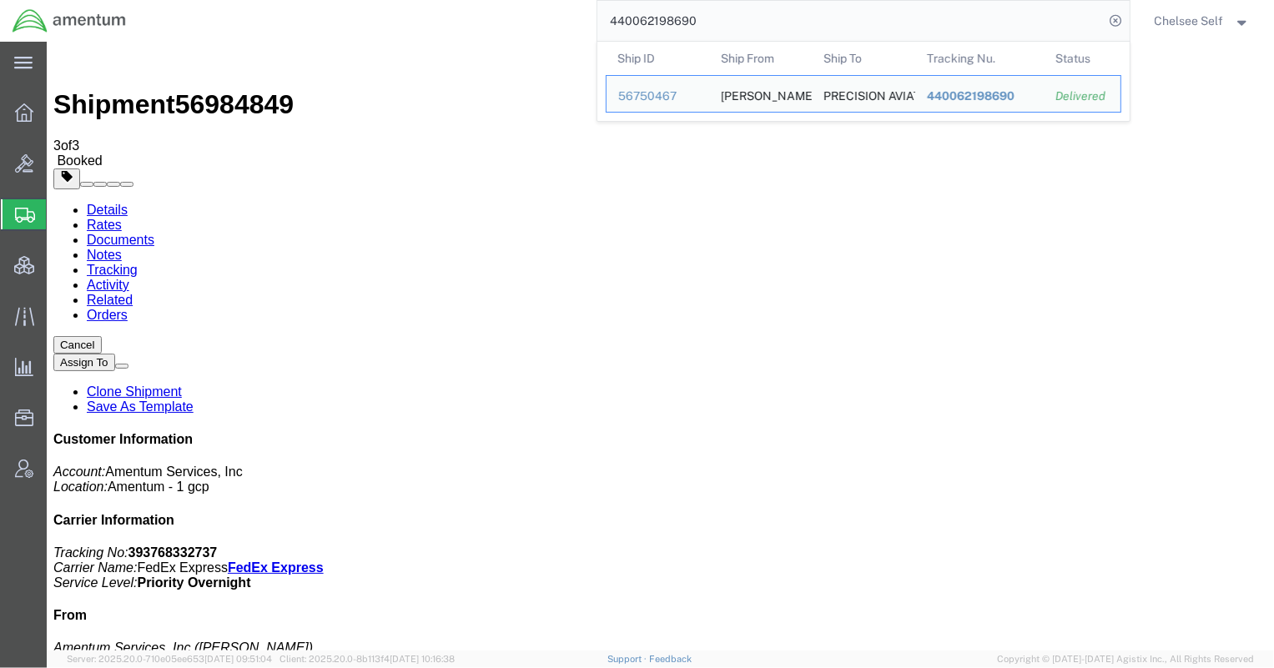
drag, startPoint x: 742, startPoint y: 13, endPoint x: 504, endPoint y: 0, distance: 238.9
click at [502, 1] on div "440062198690 Ship ID Ship From Ship To Tracking Nu. Status Ship ID 56750467 Shi…" at bounding box center [633, 21] width 991 height 42
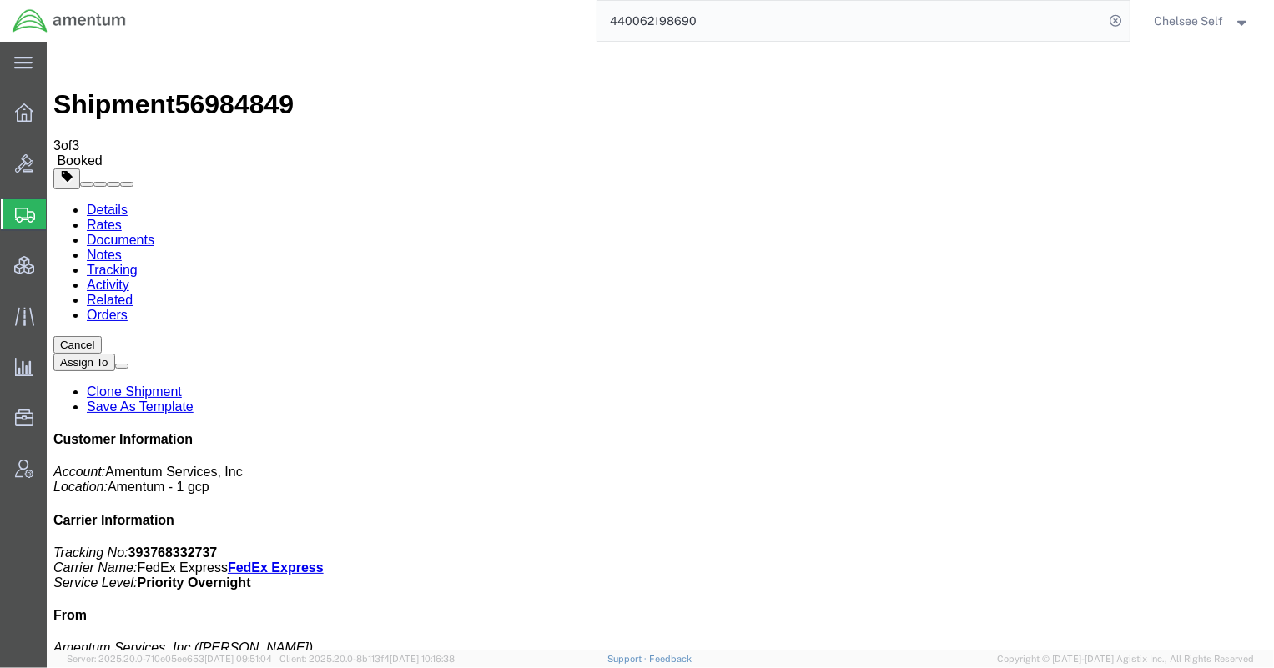
paste input "8845065027"
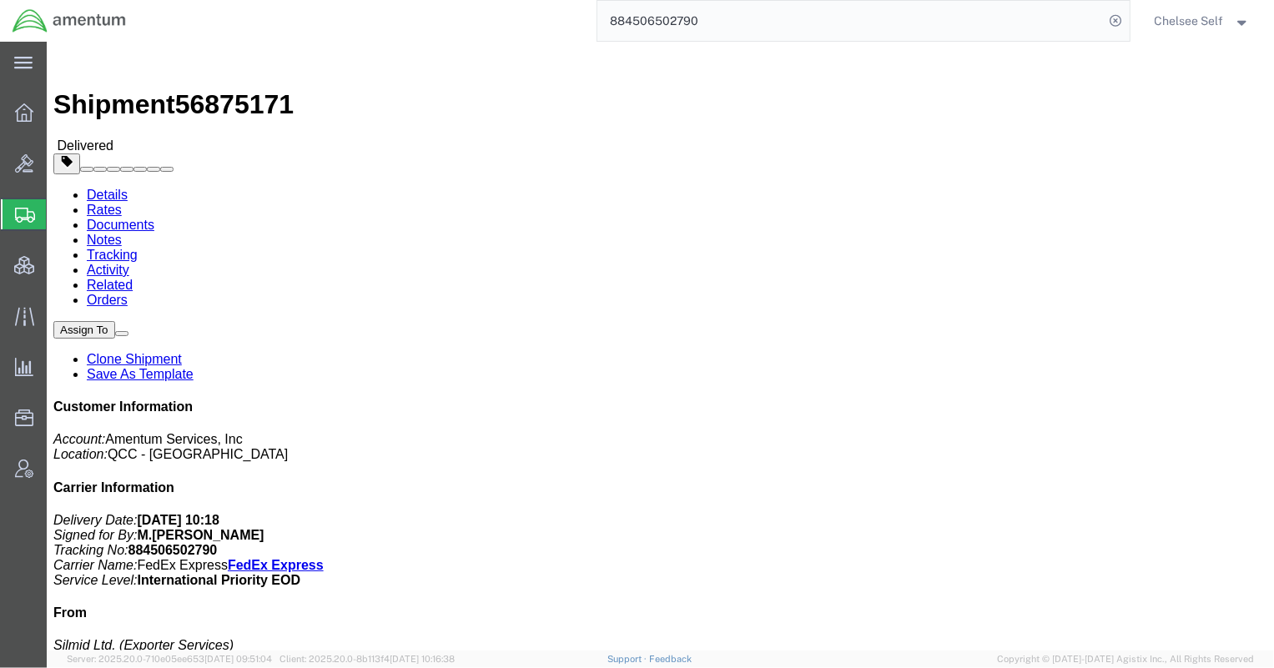
click b "CBP0037919"
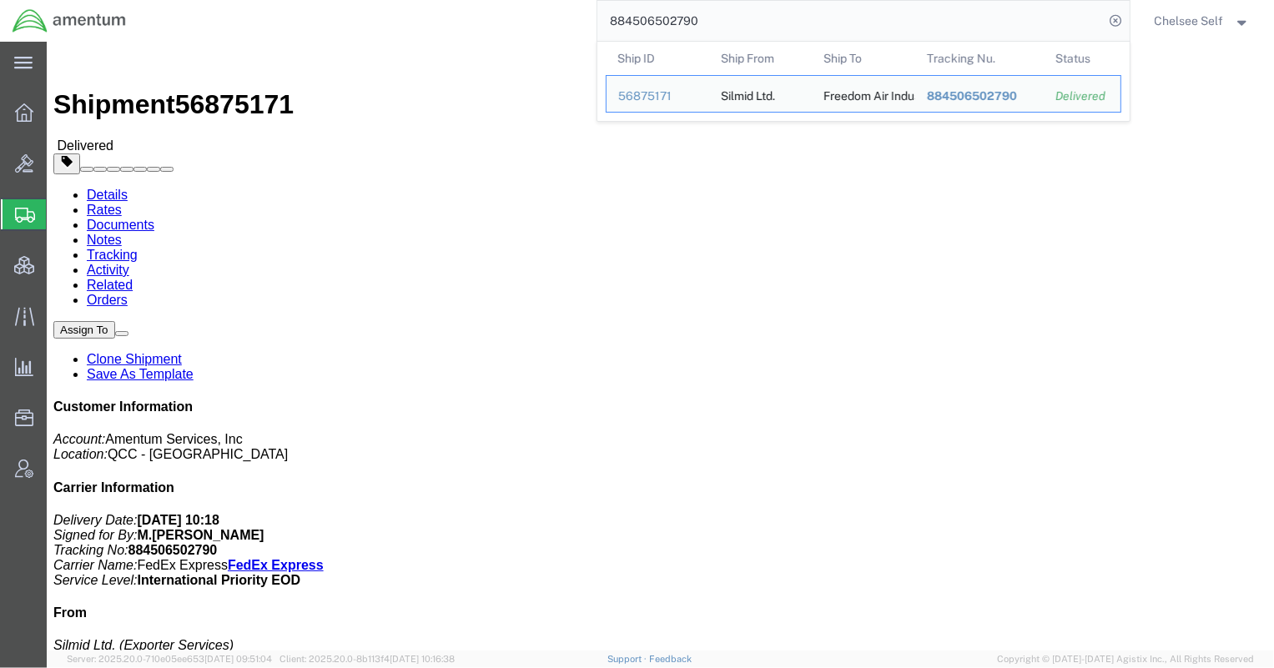
drag, startPoint x: 749, startPoint y: 12, endPoint x: 400, endPoint y: -17, distance: 349.9
click at [400, 0] on html "main_menu Created with Sketch. Collapse Menu Overview Bids Shipments Shipment M…" at bounding box center [637, 334] width 1274 height 668
paste input "740903463"
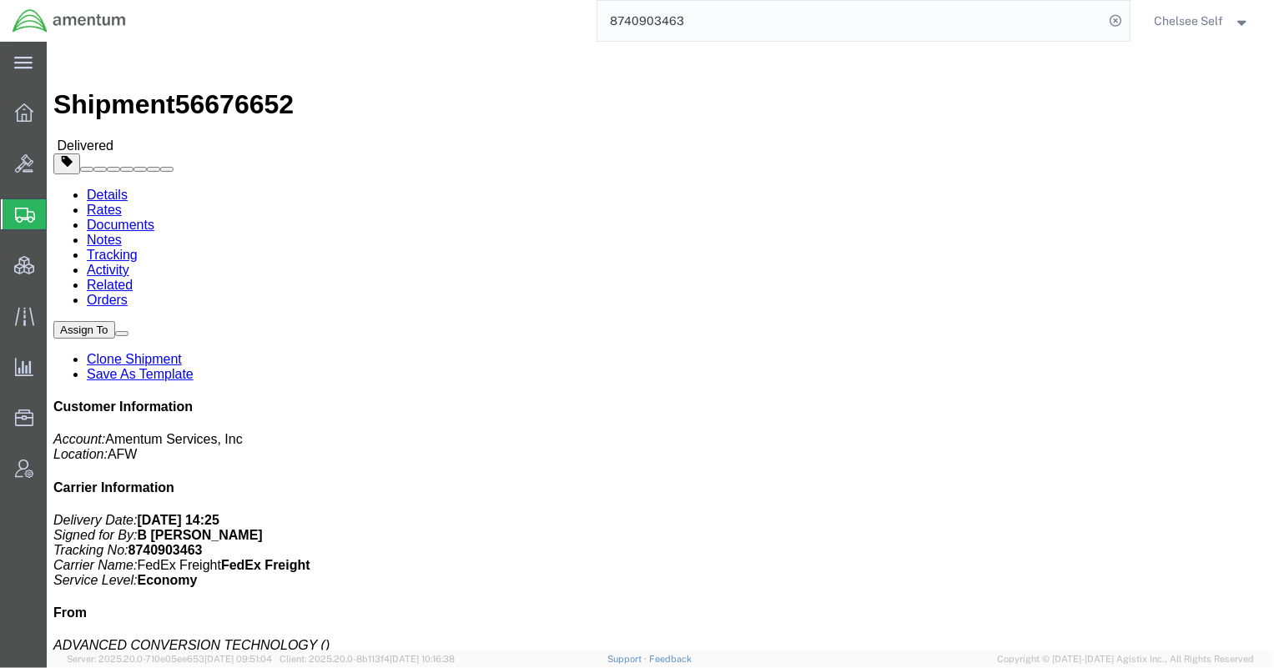
drag, startPoint x: 773, startPoint y: 174, endPoint x: 862, endPoint y: 176, distance: 89.3
click p "Purchase Order: MEW0000140"
copy b "MEW0000140"
drag, startPoint x: 699, startPoint y: 21, endPoint x: 538, endPoint y: 19, distance: 161.0
click at [540, 19] on div "8740903463" at bounding box center [633, 21] width 991 height 42
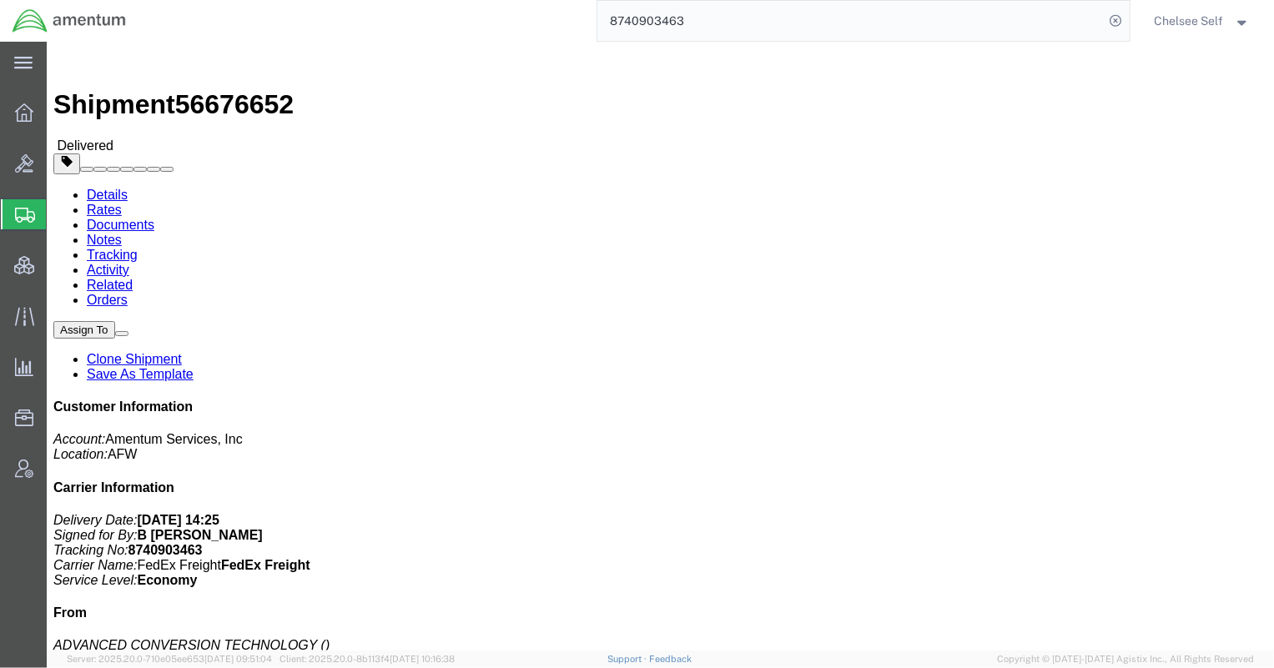
paste input "39329910494"
drag, startPoint x: 682, startPoint y: 194, endPoint x: 825, endPoint y: 193, distance: 142.7
click p "Shipment Id Number: 2575.01.02.C.[DATE].C20T Pickup Request: [VEHICLE_IDENTIFIC…"
copy b "2575.01.02.C.[DATE].C20T"
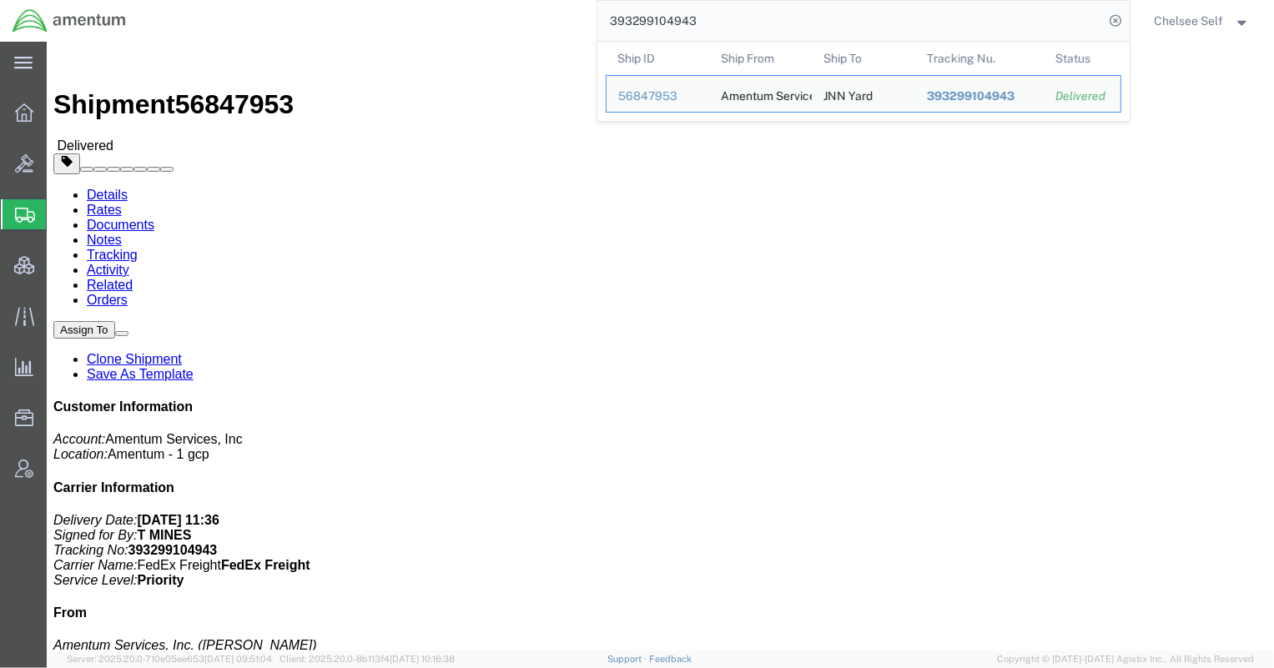
drag, startPoint x: 733, startPoint y: 14, endPoint x: 500, endPoint y: 4, distance: 233.8
click at [500, 4] on div "393299104943 Ship ID Ship From Ship To Tracking Nu. Status Ship ID 56847953 Shi…" at bounding box center [633, 21] width 991 height 42
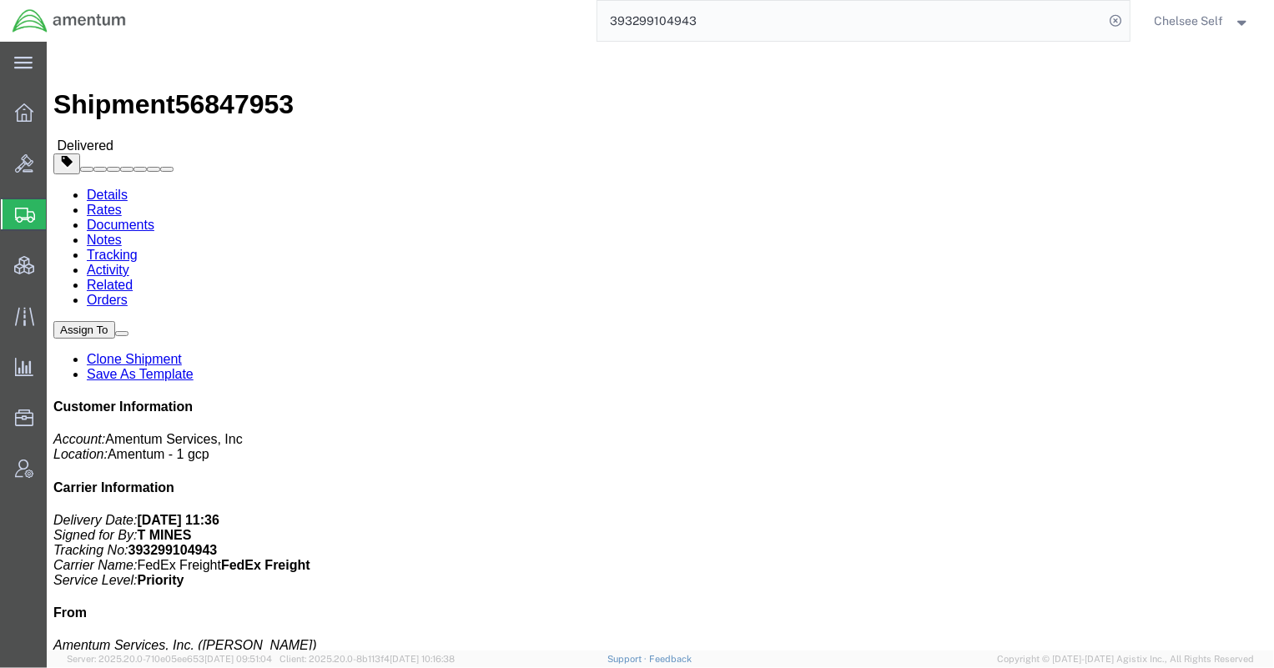
paste input "5785477"
type input "5785477"
